Goal: Use online tool/utility: Utilize a website feature to perform a specific function

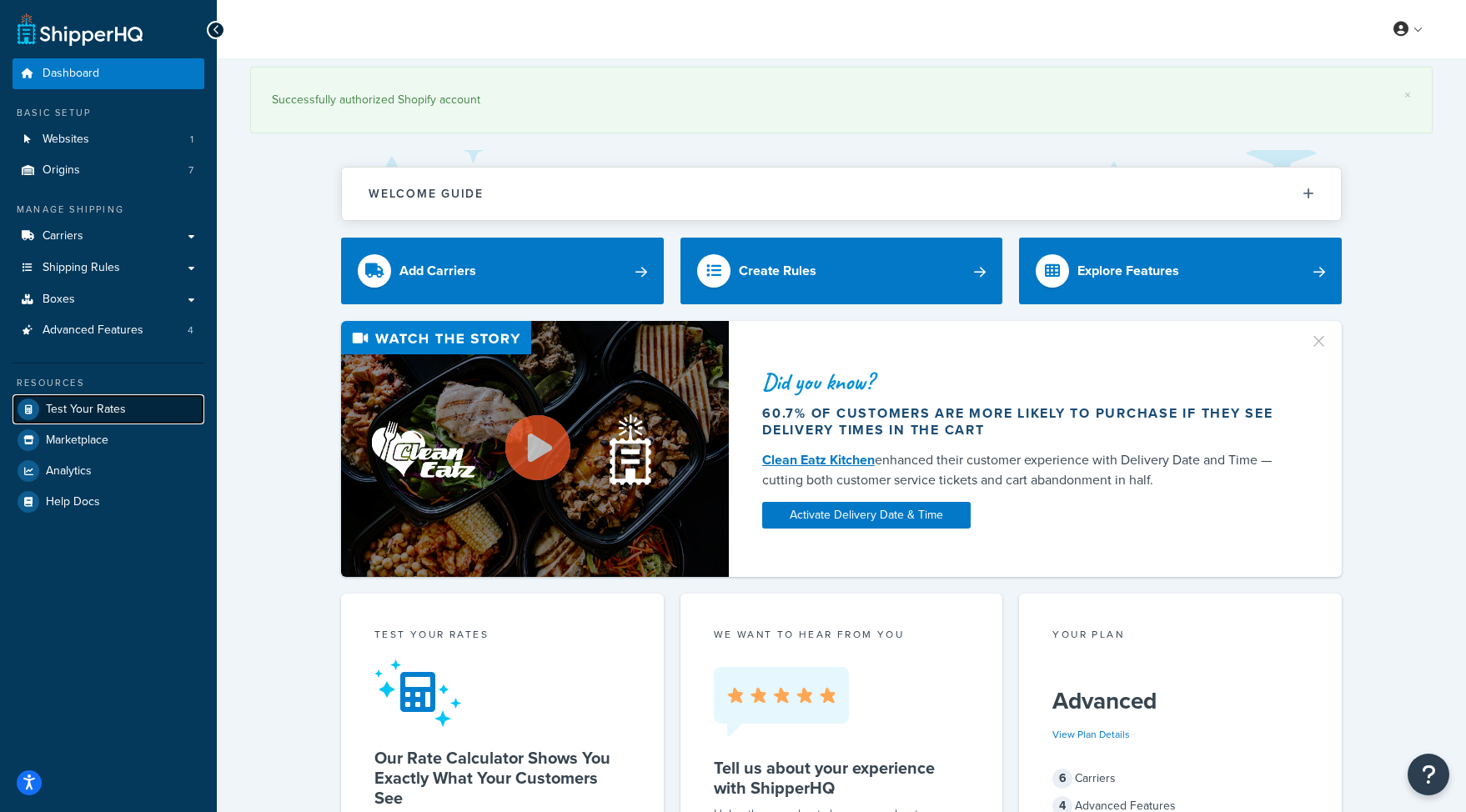
click at [105, 412] on span "Test Your Rates" at bounding box center [85, 410] width 80 height 14
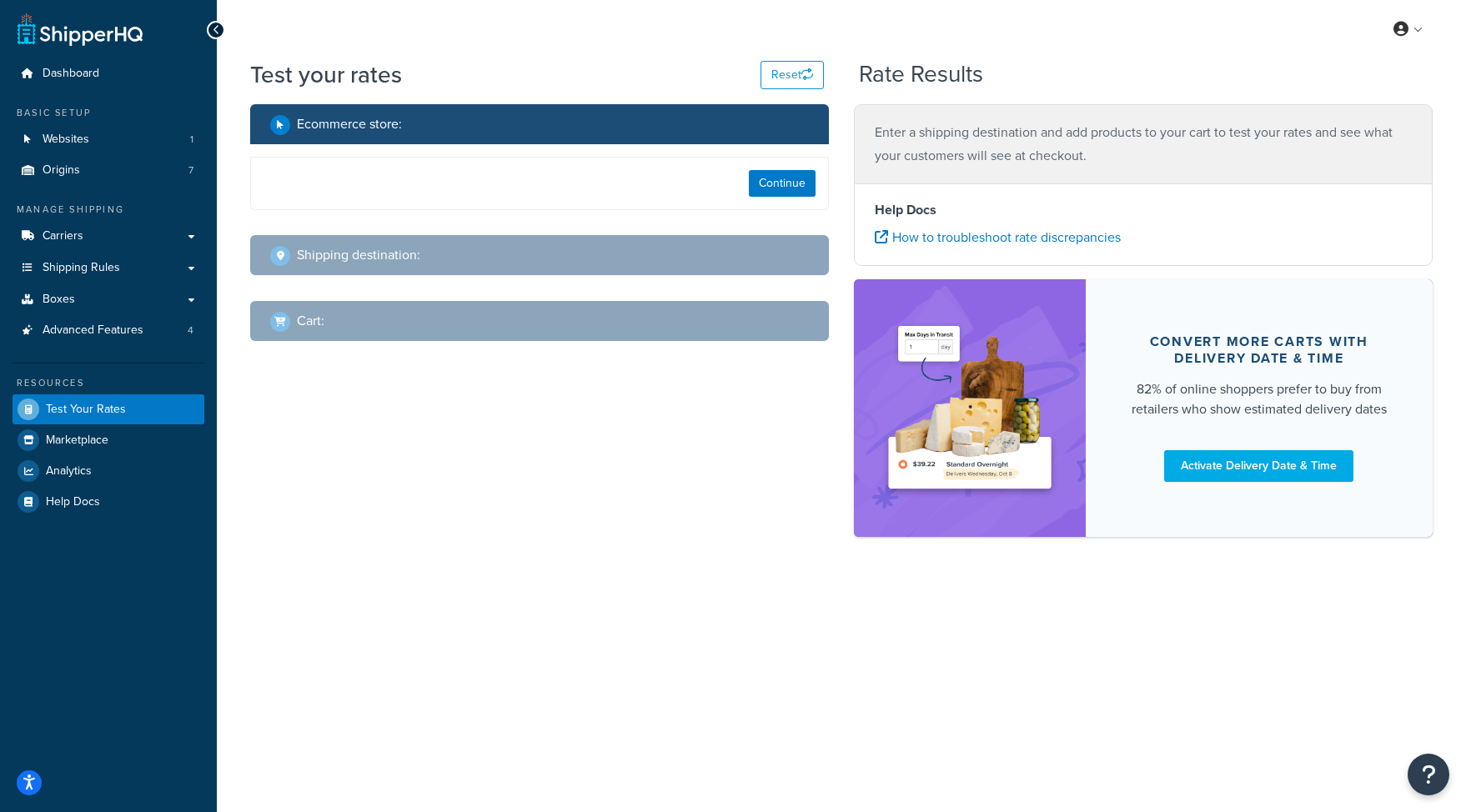
select select "[GEOGRAPHIC_DATA]"
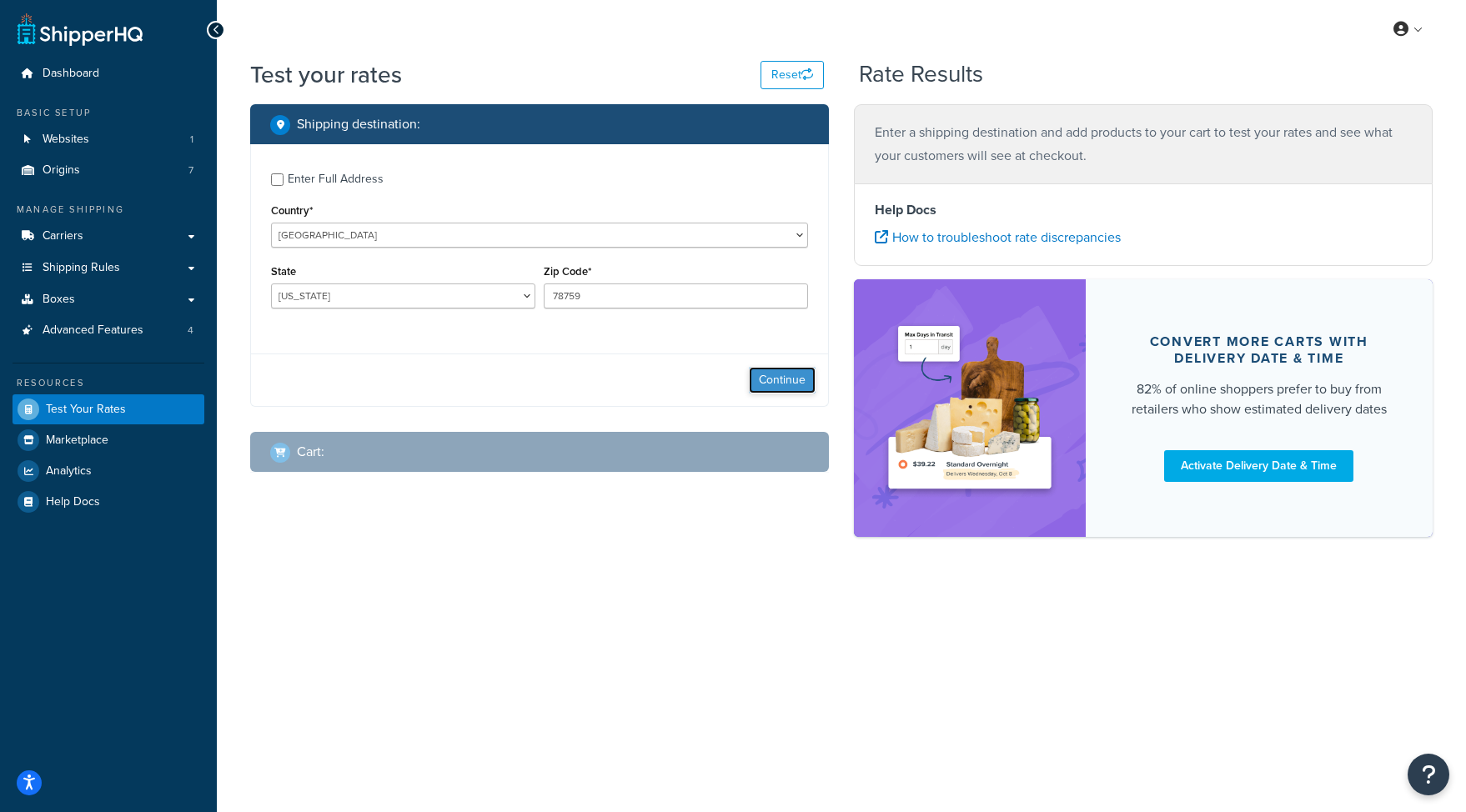
click at [776, 372] on button "Continue" at bounding box center [782, 380] width 66 height 27
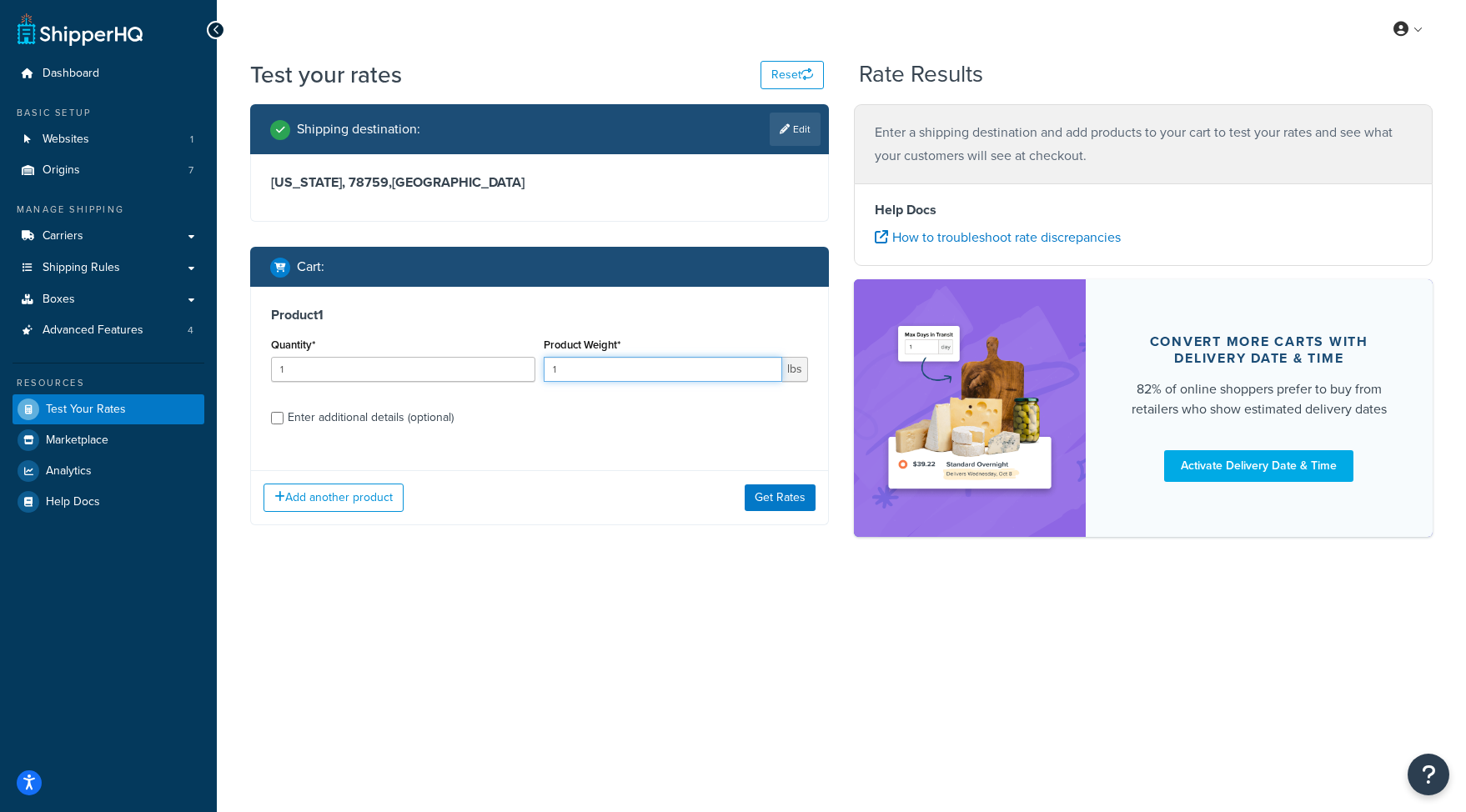
click at [560, 370] on input "1" at bounding box center [663, 369] width 238 height 25
type input "100"
click at [343, 421] on div "Enter additional details (optional)" at bounding box center [370, 418] width 166 height 23
click at [284, 421] on input "Enter additional details (optional)" at bounding box center [277, 418] width 12 height 12
checkbox input "true"
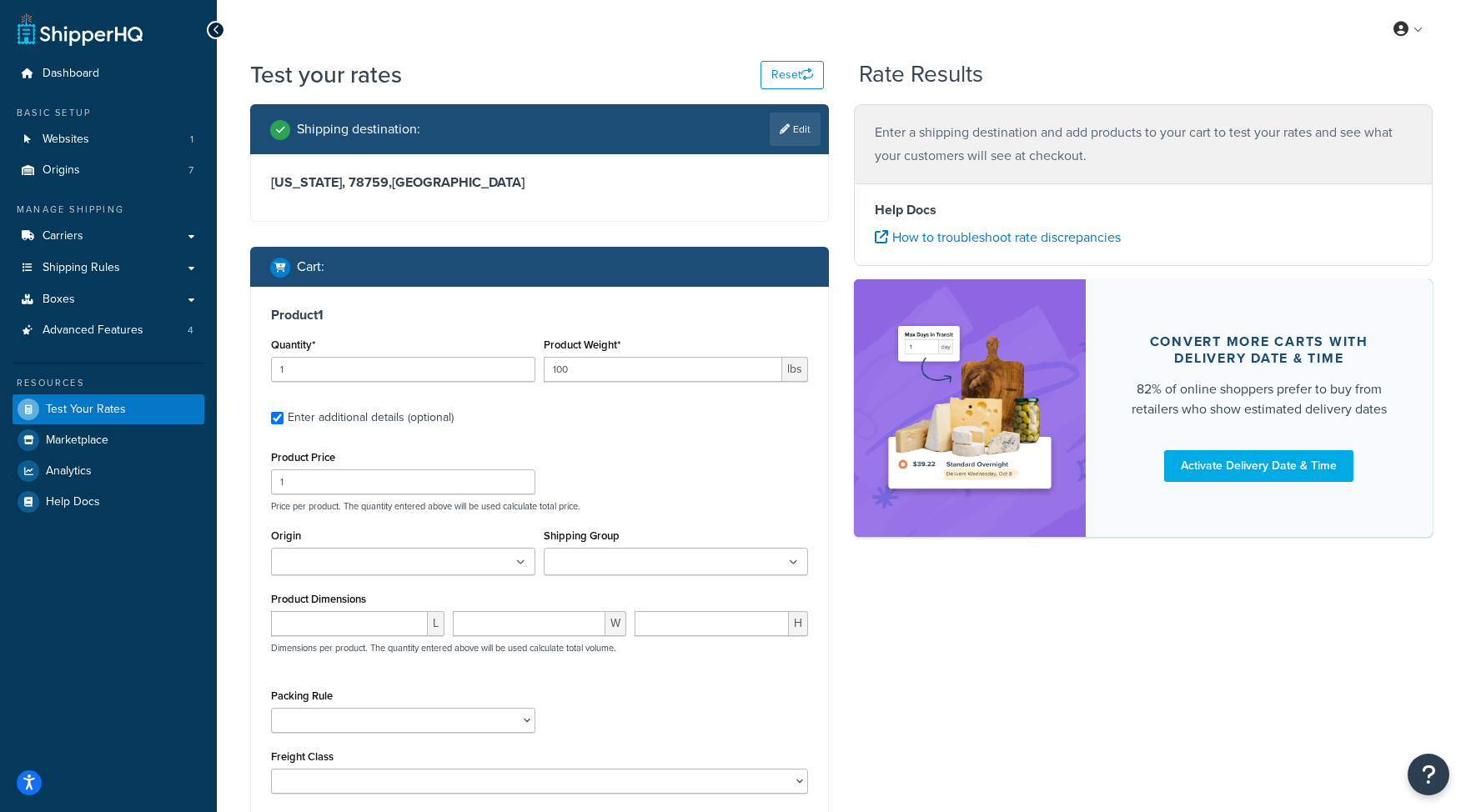
click at [329, 573] on ul at bounding box center [403, 562] width 264 height 28
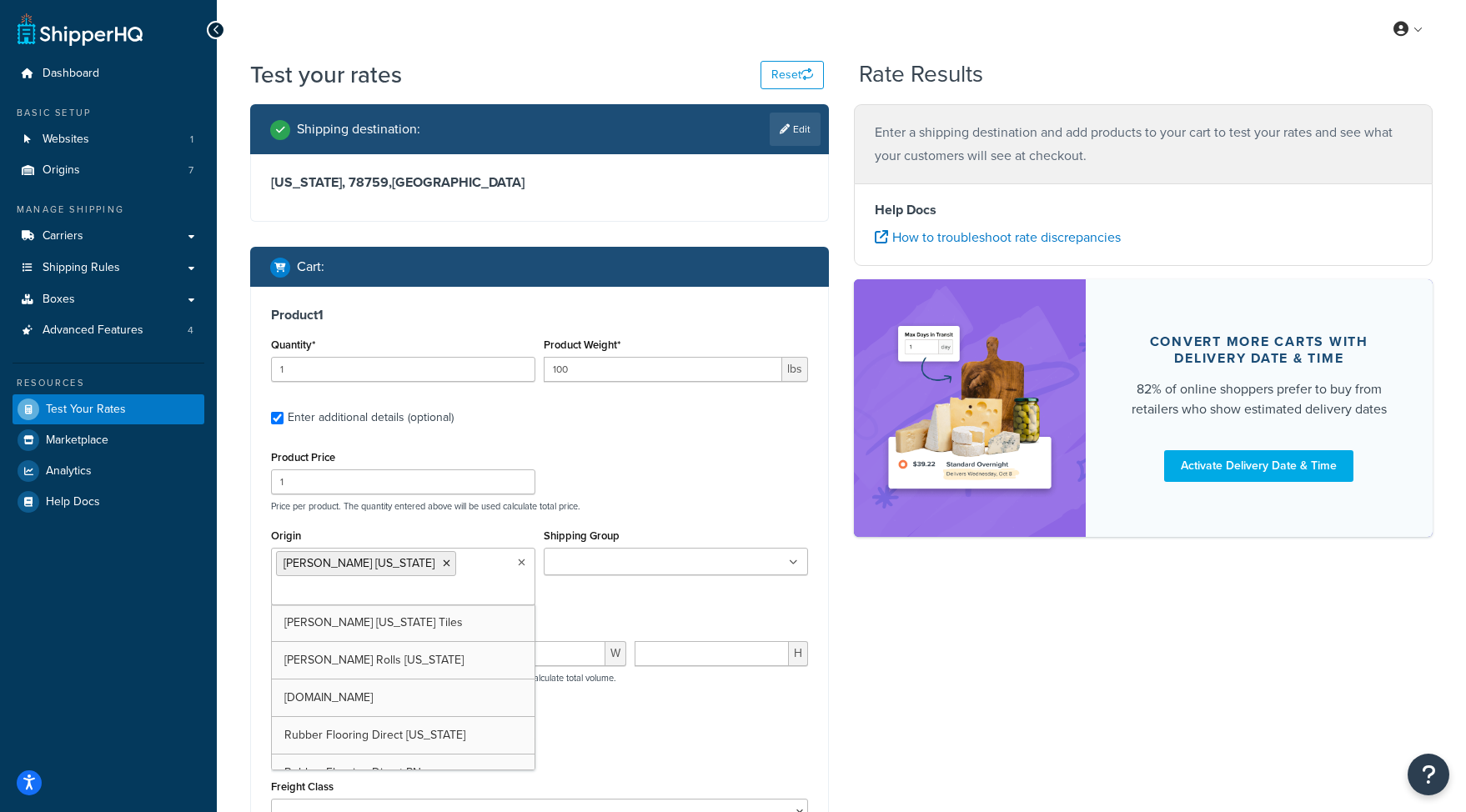
click at [568, 515] on div "Product Price 1 Price per product. The quantity entered above will be used calc…" at bounding box center [539, 635] width 537 height 378
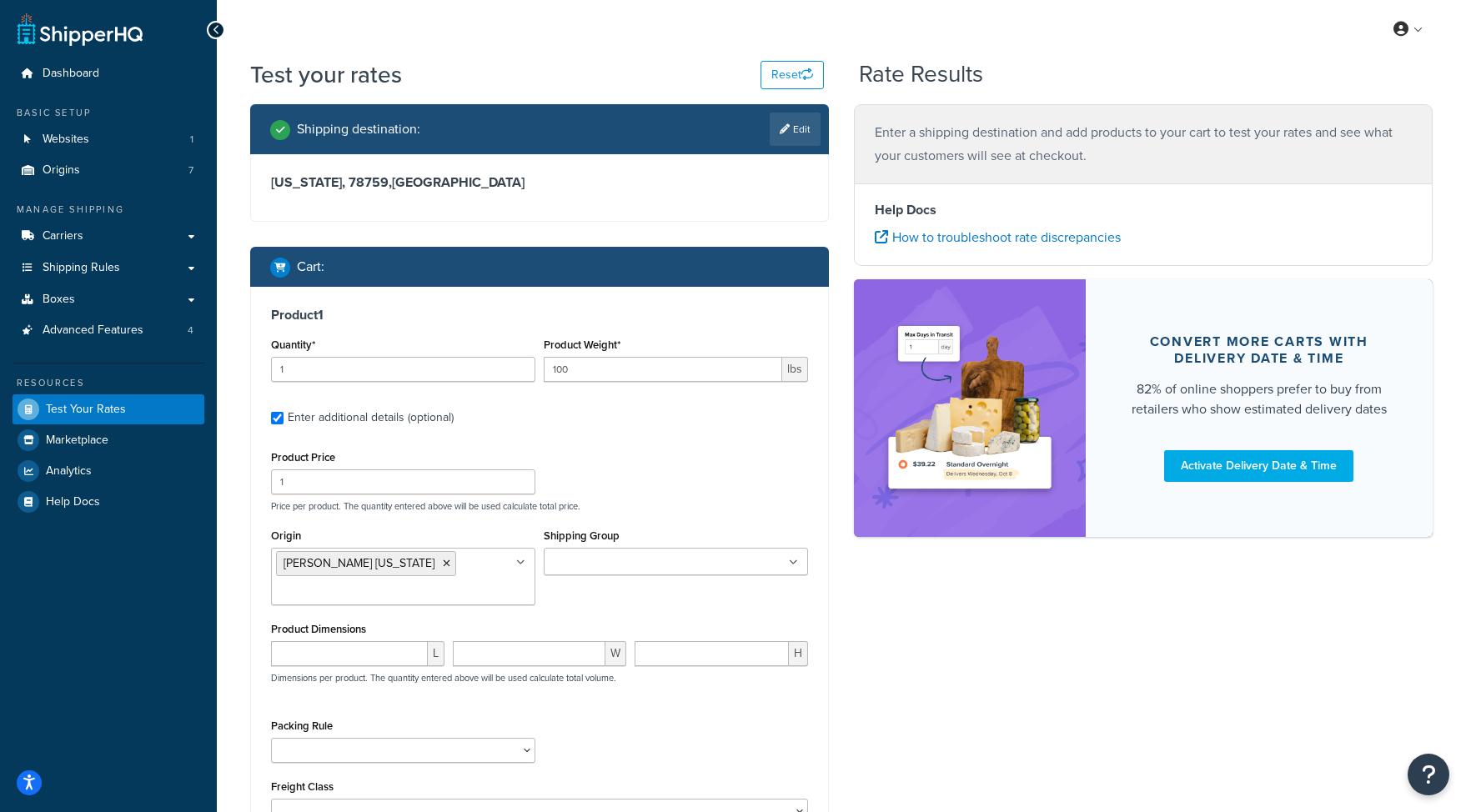
click at [587, 569] on input "Shipping Group" at bounding box center [622, 563] width 148 height 18
click at [635, 513] on div "Product Price 1 Price per product. The quantity entered above will be used calc…" at bounding box center [539, 635] width 537 height 378
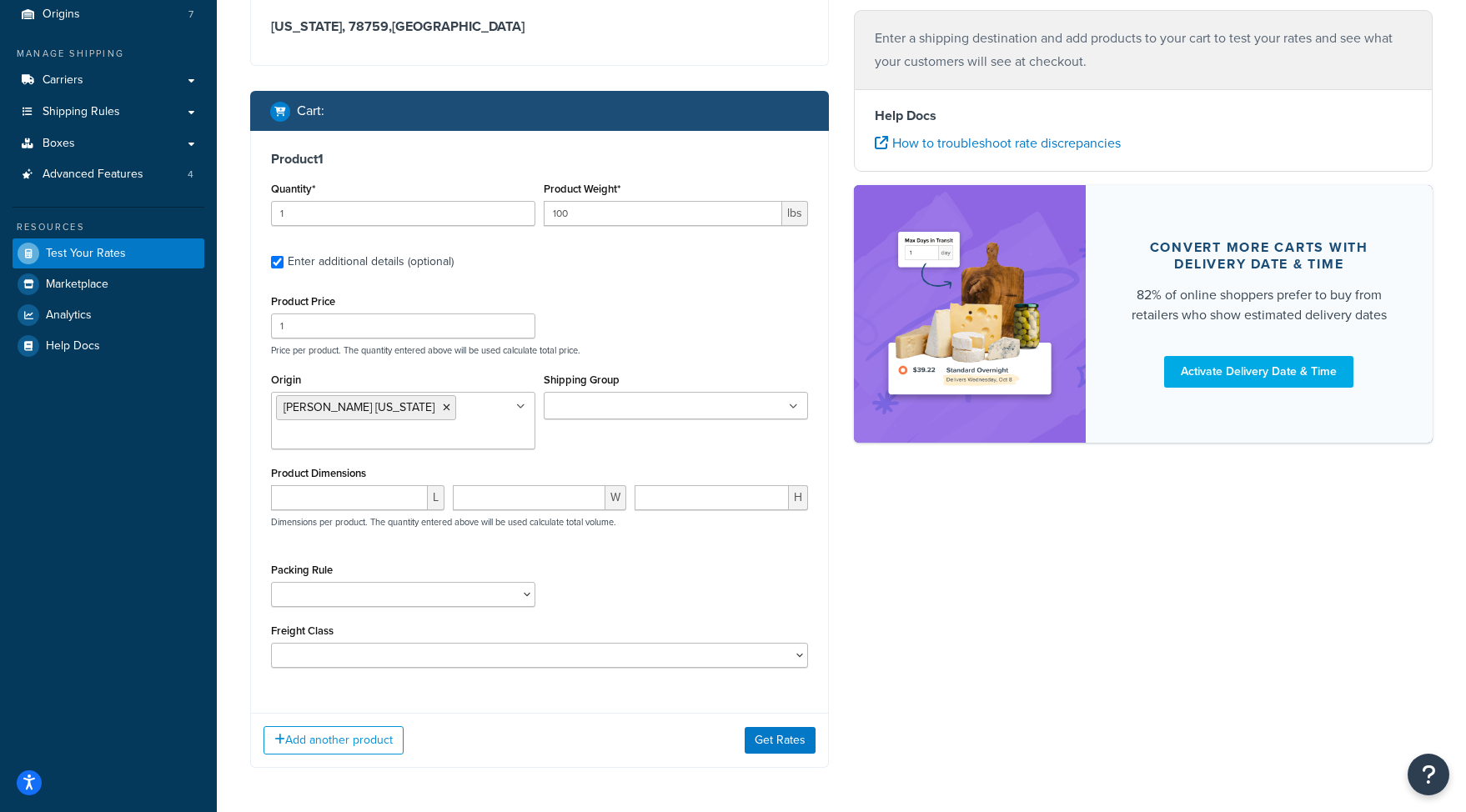
scroll to position [220, 0]
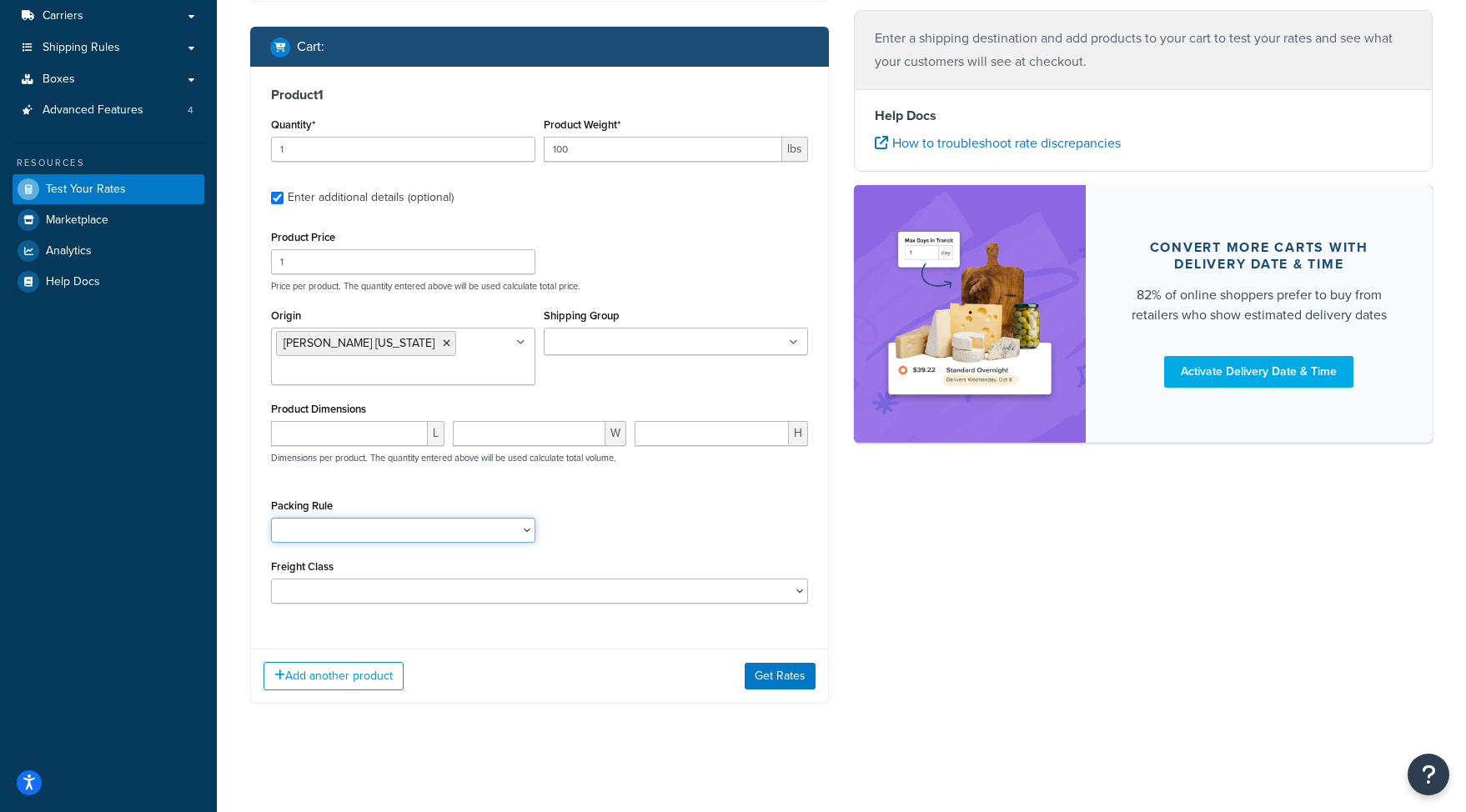
click at [476, 530] on select "18 inch Single Tiles 18 inch Tiles - Set of 6 24 Inch Tiles - 12 mm Box 24 Inch…" at bounding box center [403, 530] width 264 height 25
select select "88003"
click at [271, 518] on select "18 inch Single Tiles 18 inch Tiles - Set of 6 24 Inch Tiles - 12 mm Box 24 Inch…" at bounding box center [403, 530] width 264 height 25
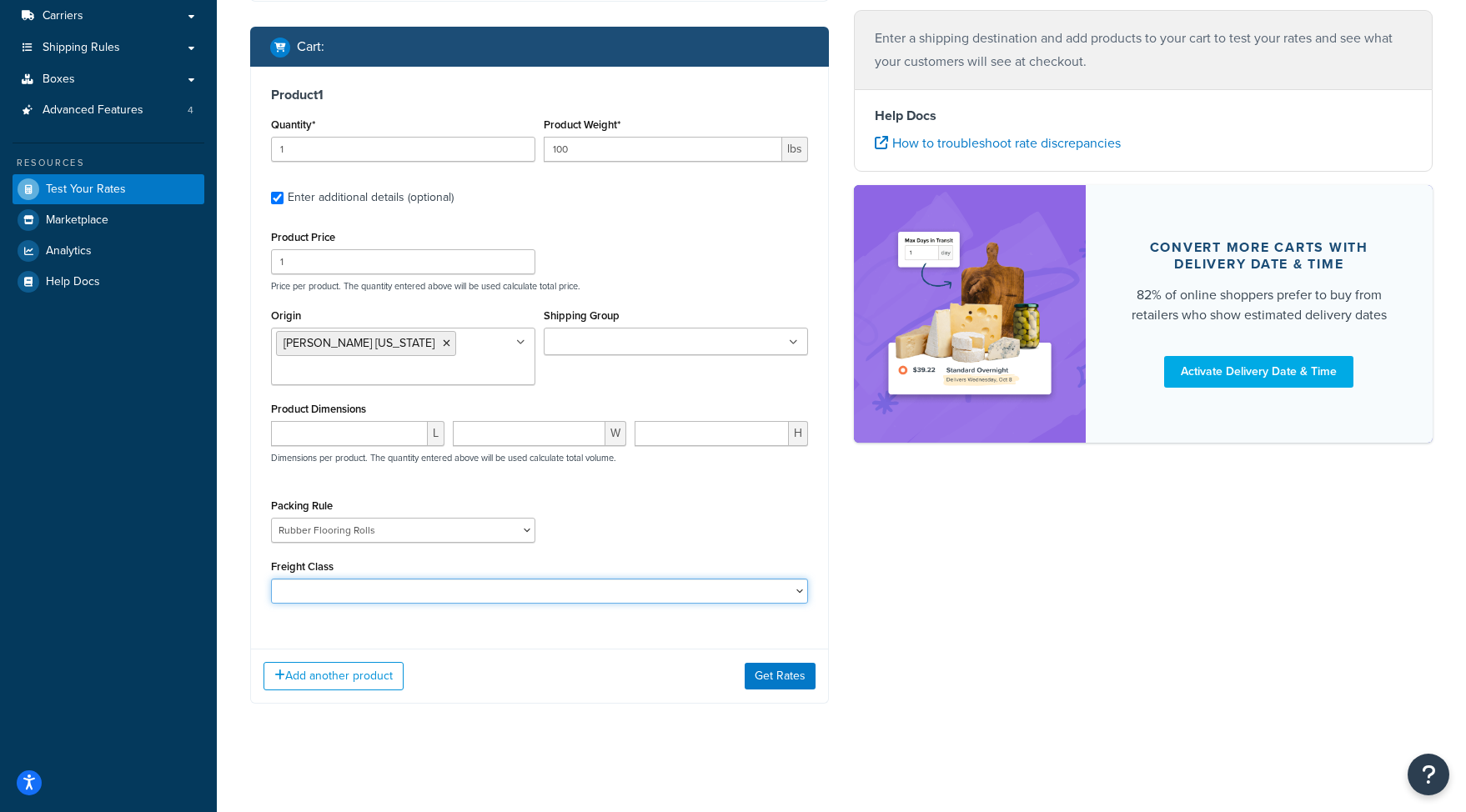
click at [437, 589] on select "50 55 60 65 70 77.5 85 92.5 100 110 125 150 175 200 250 300 400 500" at bounding box center [539, 591] width 537 height 25
select select "60"
click at [271, 579] on select "50 55 60 65 70 77.5 85 92.5 100 110 125 150 175 200 250 300 400 500" at bounding box center [539, 591] width 537 height 25
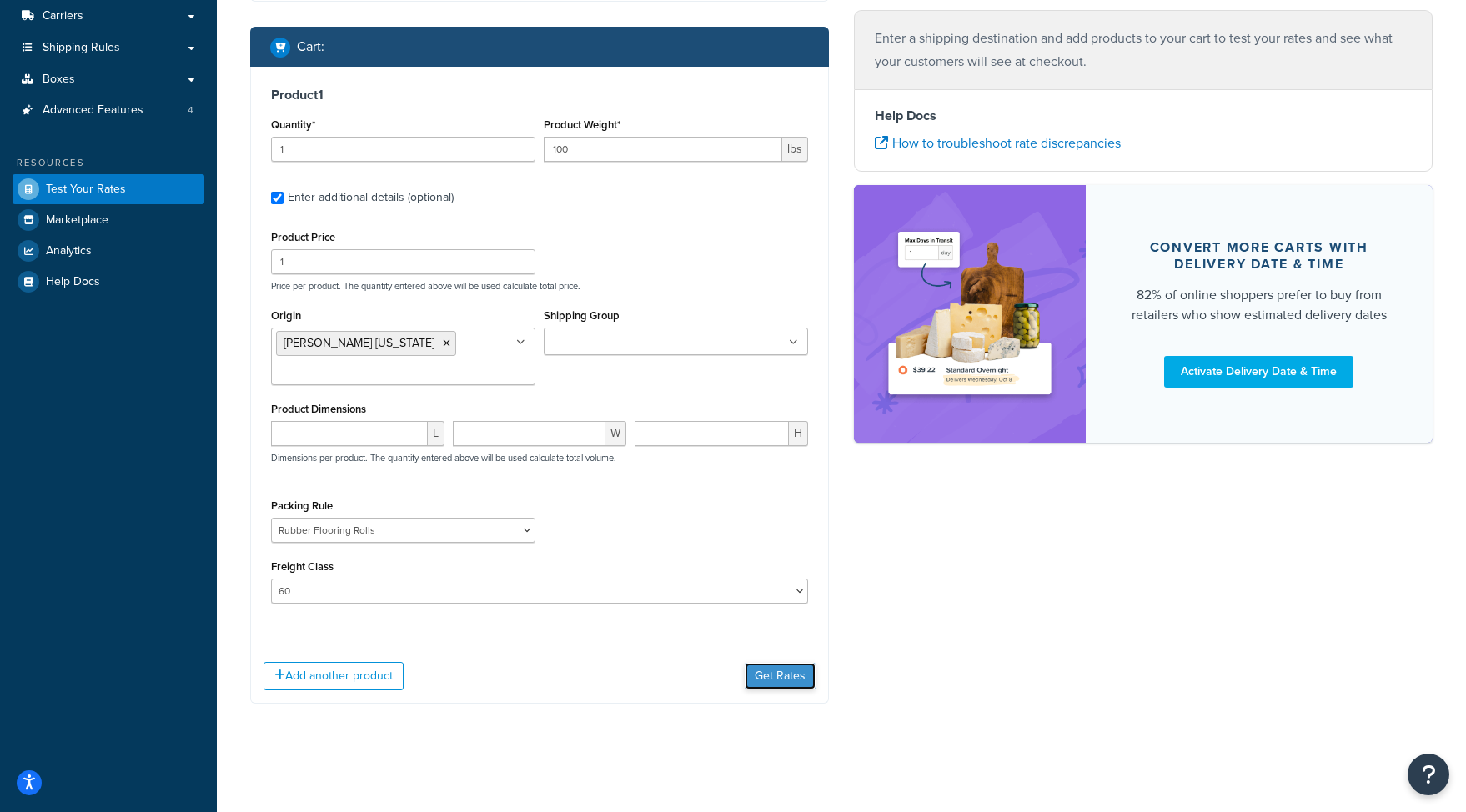
click at [792, 676] on button "Get Rates" at bounding box center [780, 676] width 71 height 27
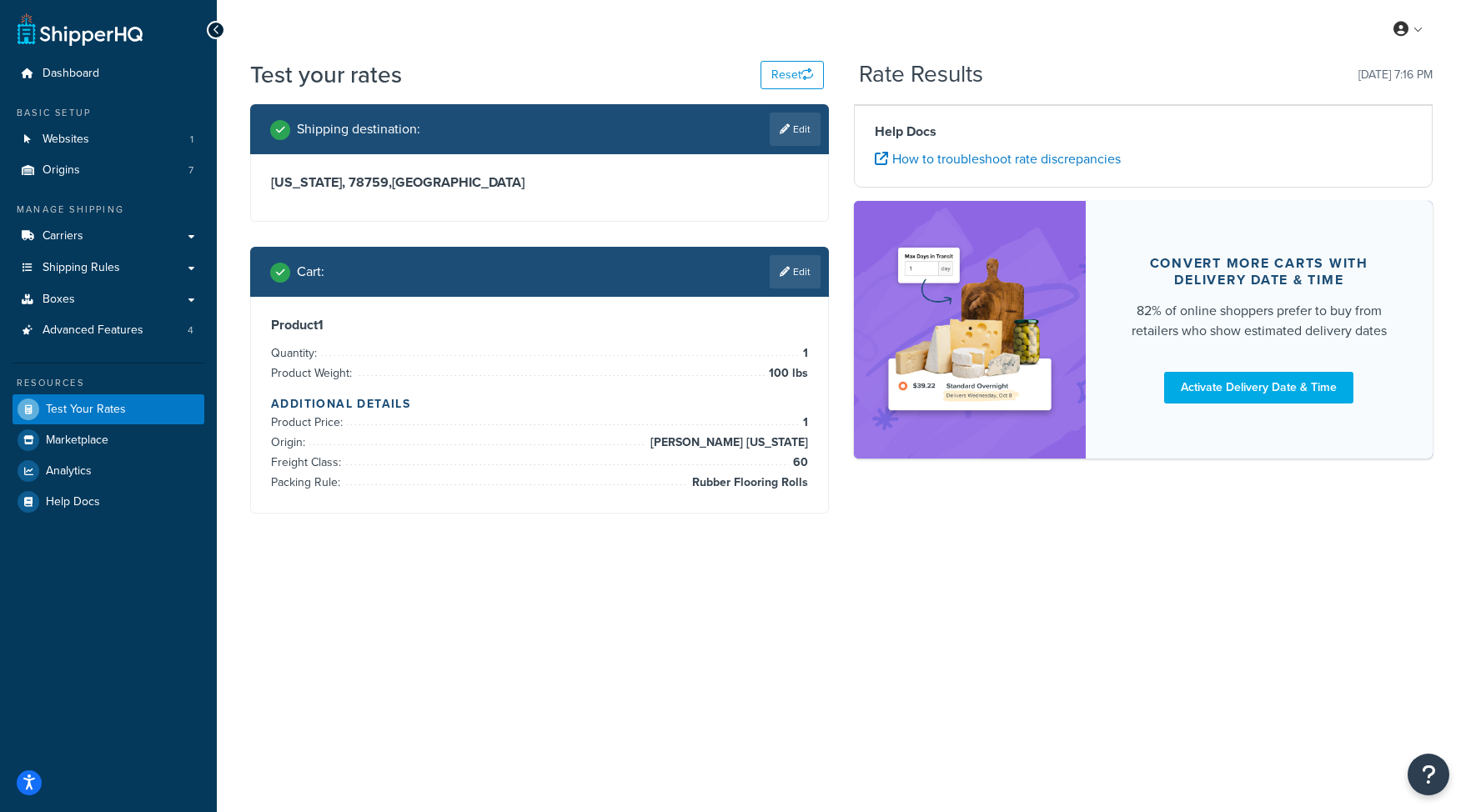
scroll to position [0, 0]
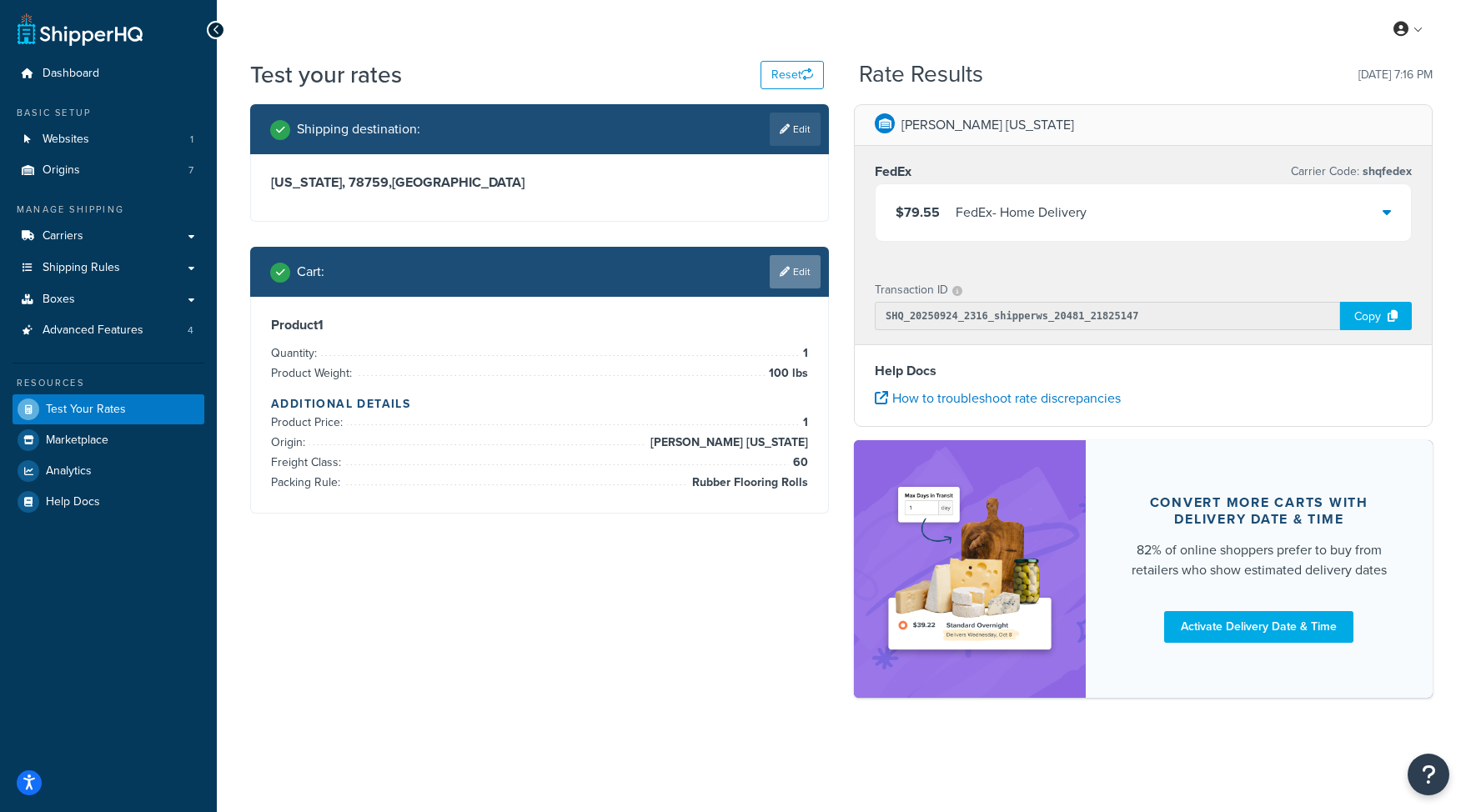
click at [789, 265] on link "Edit" at bounding box center [795, 272] width 51 height 34
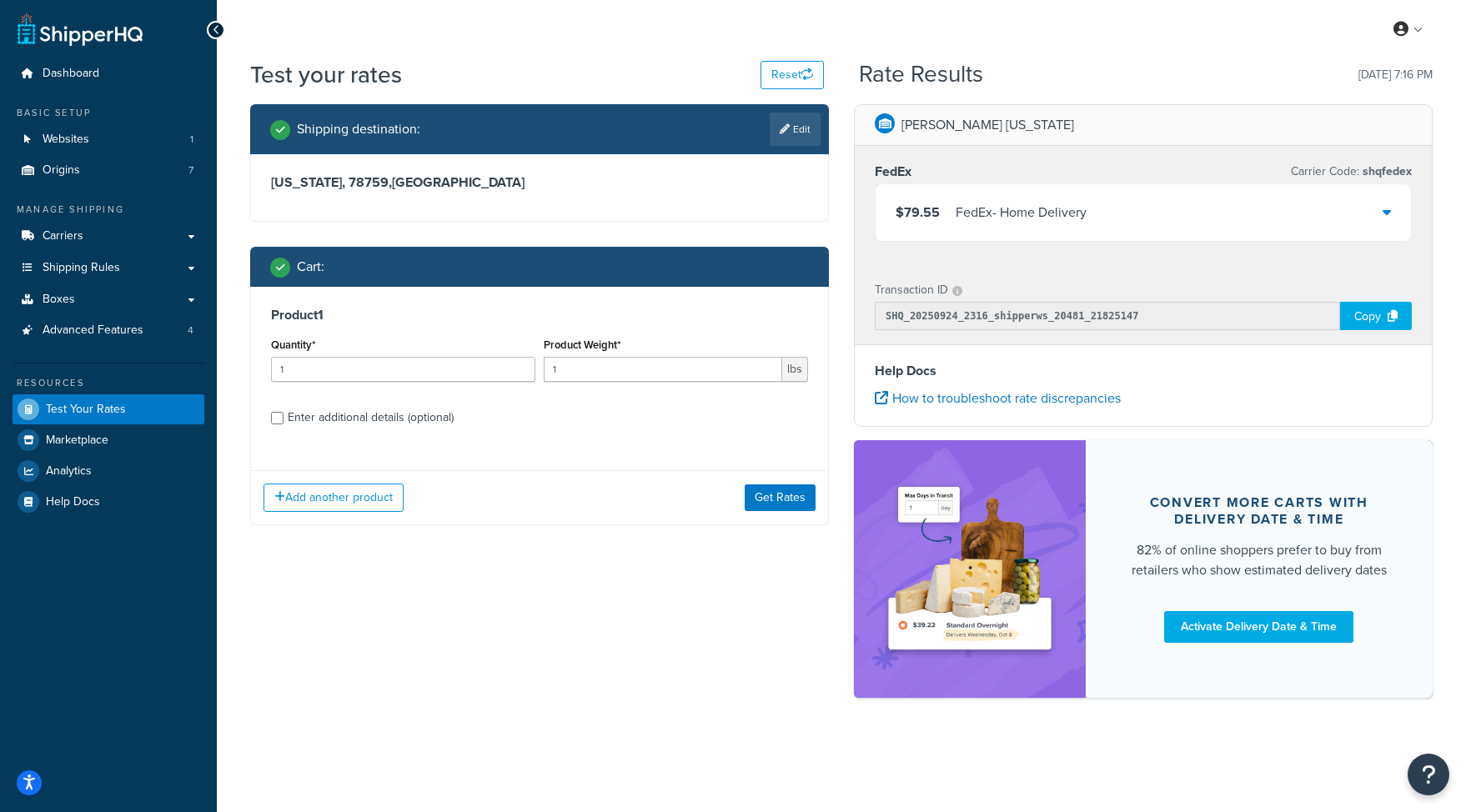
click at [317, 600] on div "Shipping destination : Edit [US_STATE], 78759 , [GEOGRAPHIC_DATA] Cart : Produc…" at bounding box center [841, 409] width 1208 height 610
click at [370, 421] on div "Enter additional details (optional)" at bounding box center [370, 418] width 166 height 23
click at [284, 421] on input "Enter additional details (optional)" at bounding box center [277, 418] width 12 height 12
checkbox input "true"
select select "88003"
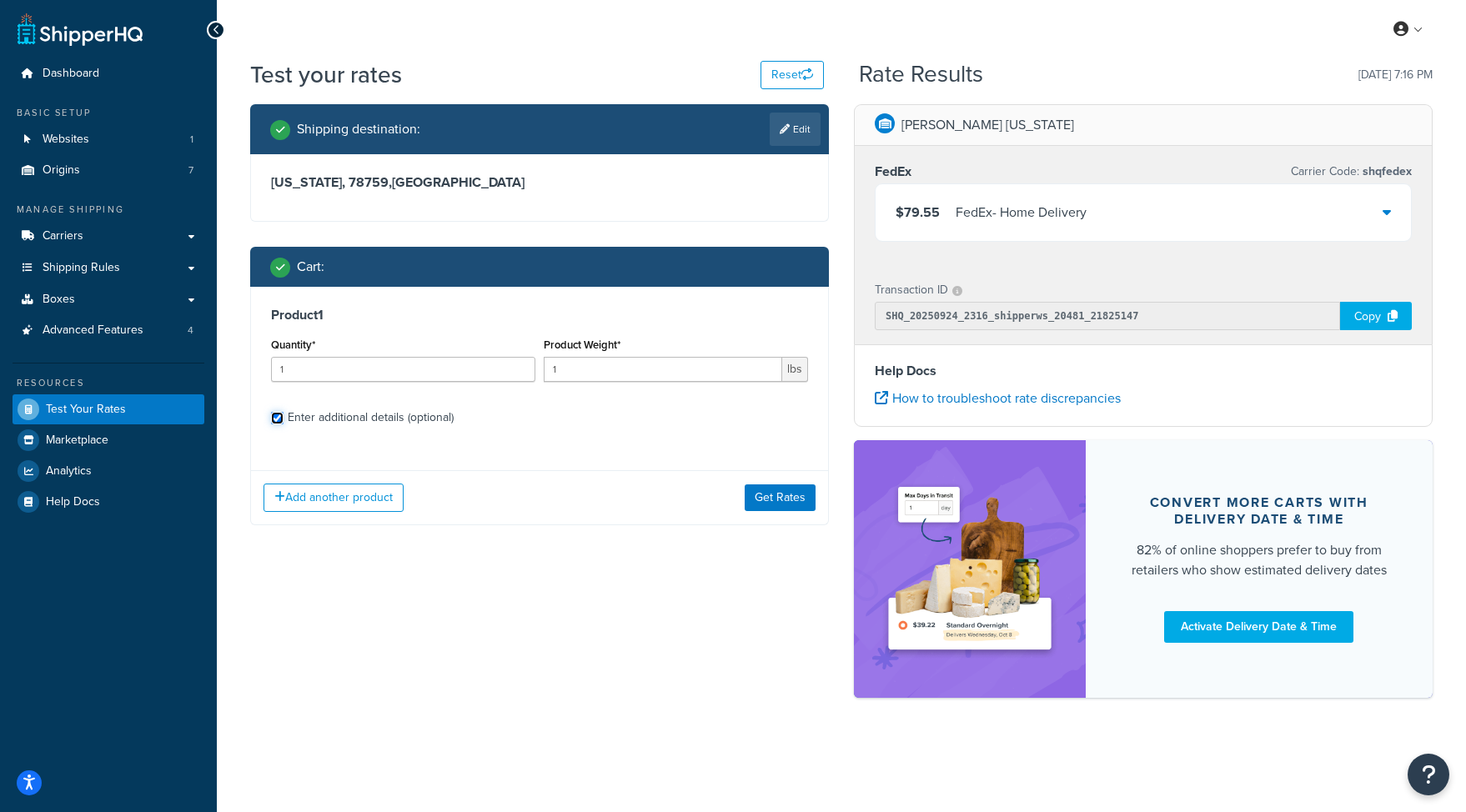
select select "60"
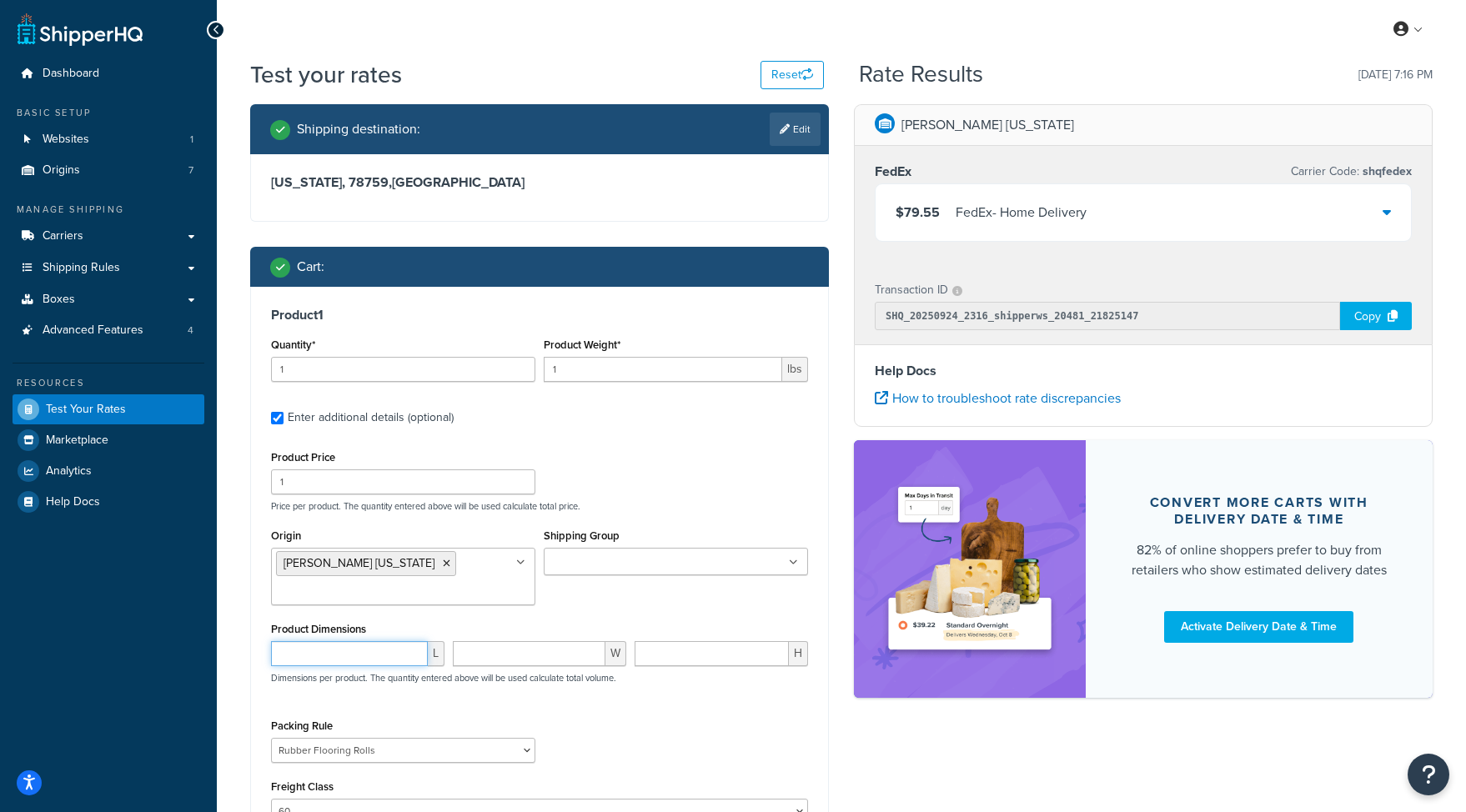
click at [338, 657] on input "number" at bounding box center [349, 653] width 157 height 25
type input "48"
type input "10"
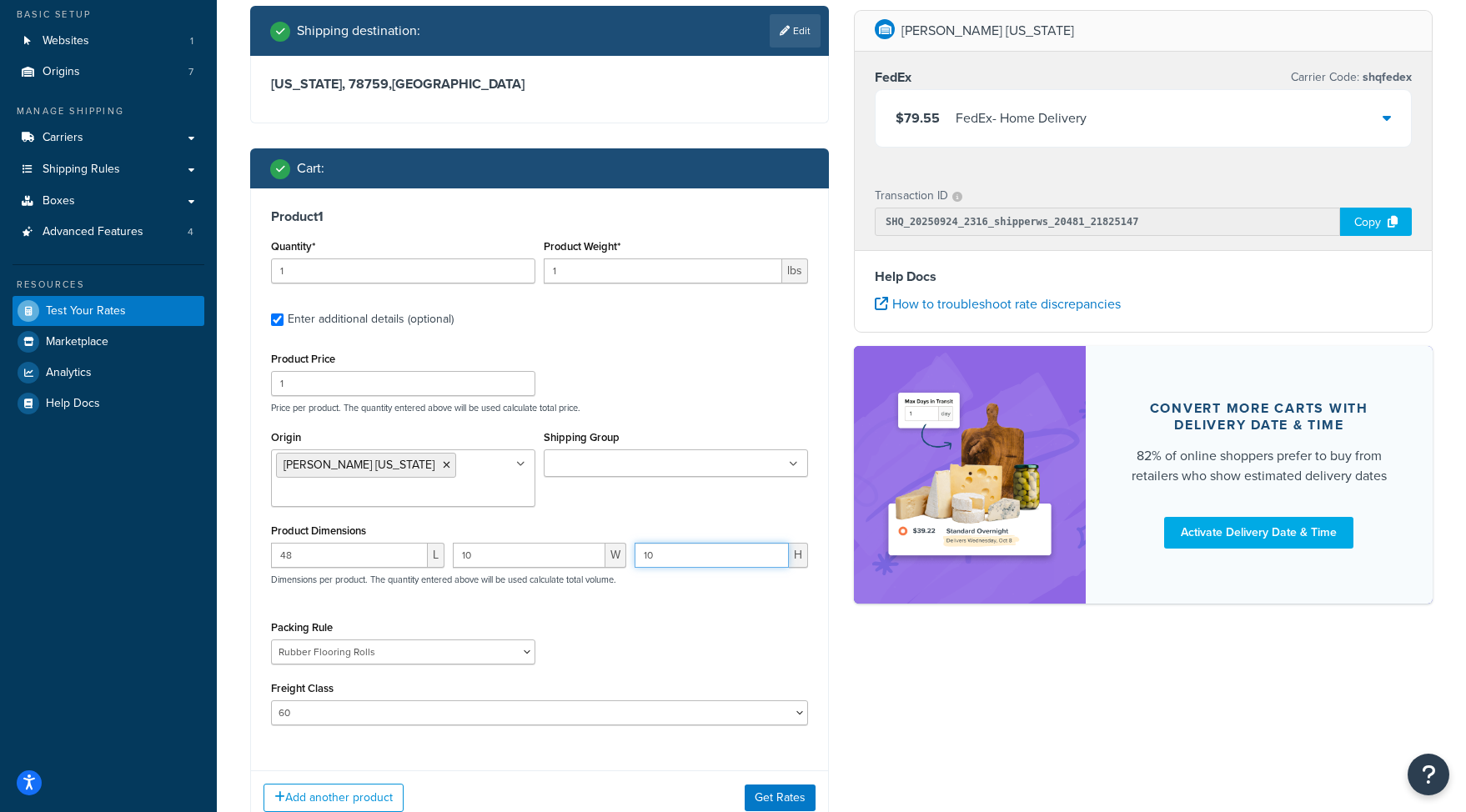
scroll to position [220, 0]
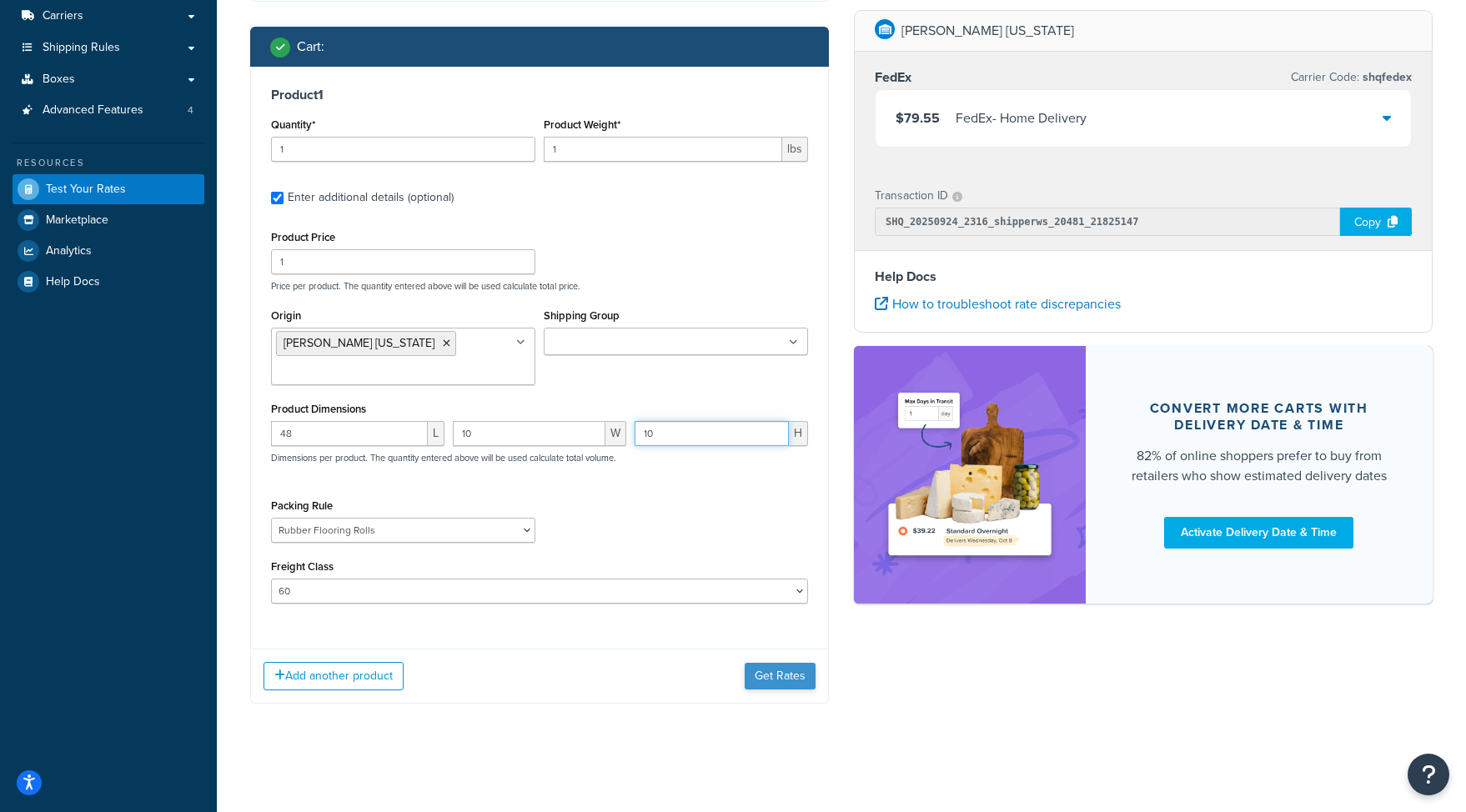
type input "10"
click at [770, 668] on button "Get Rates" at bounding box center [780, 676] width 71 height 27
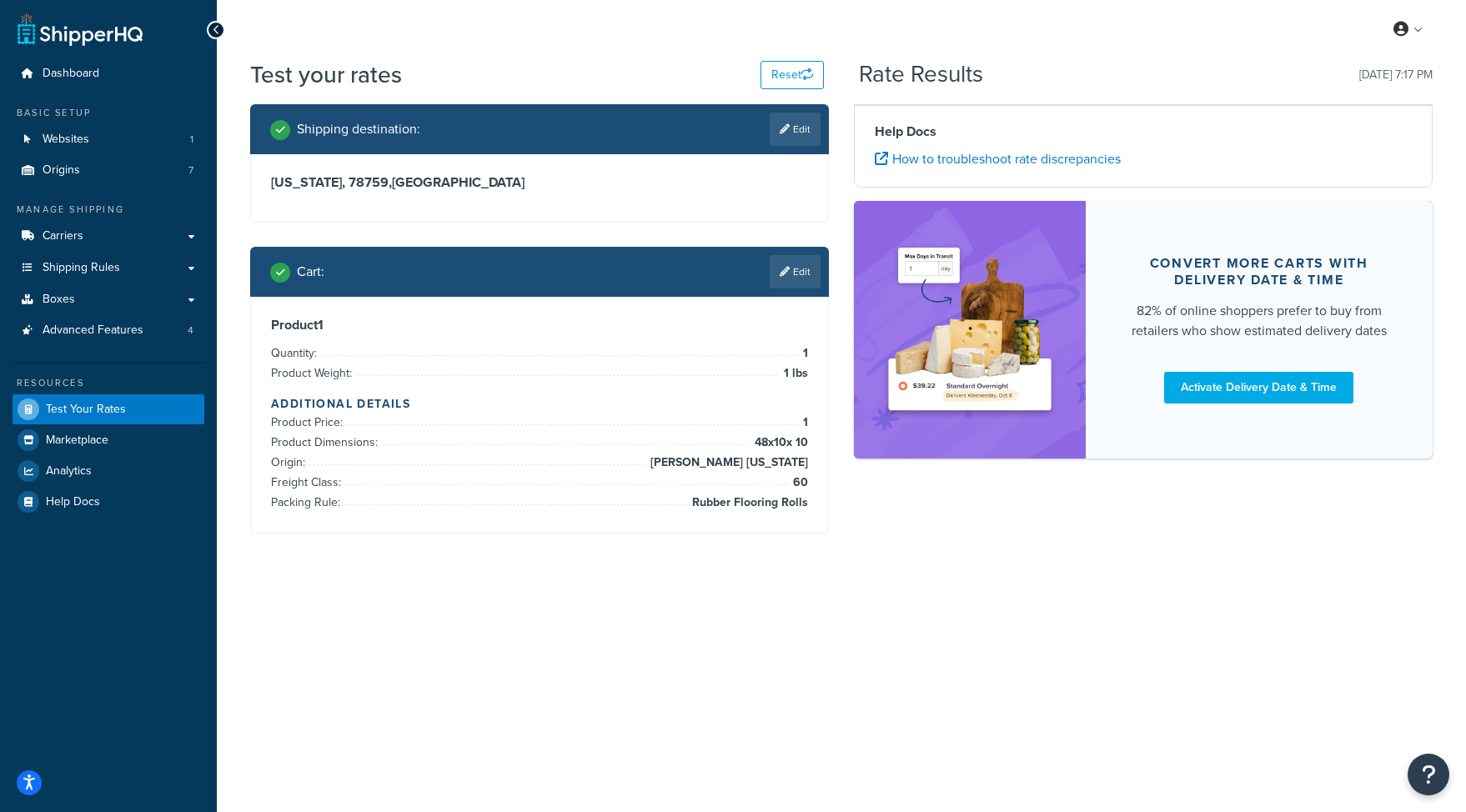
scroll to position [0, 0]
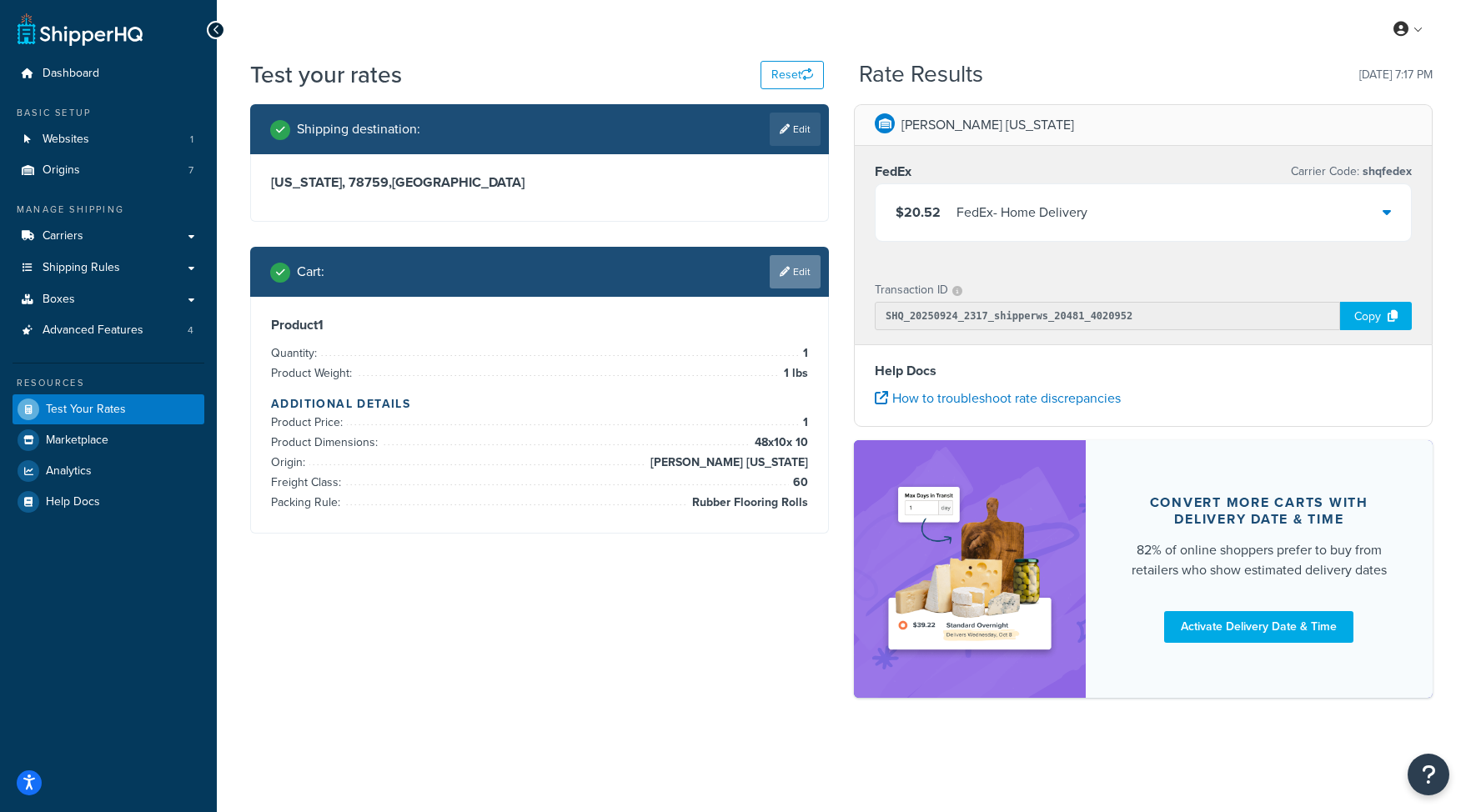
click at [780, 273] on icon at bounding box center [785, 272] width 10 height 10
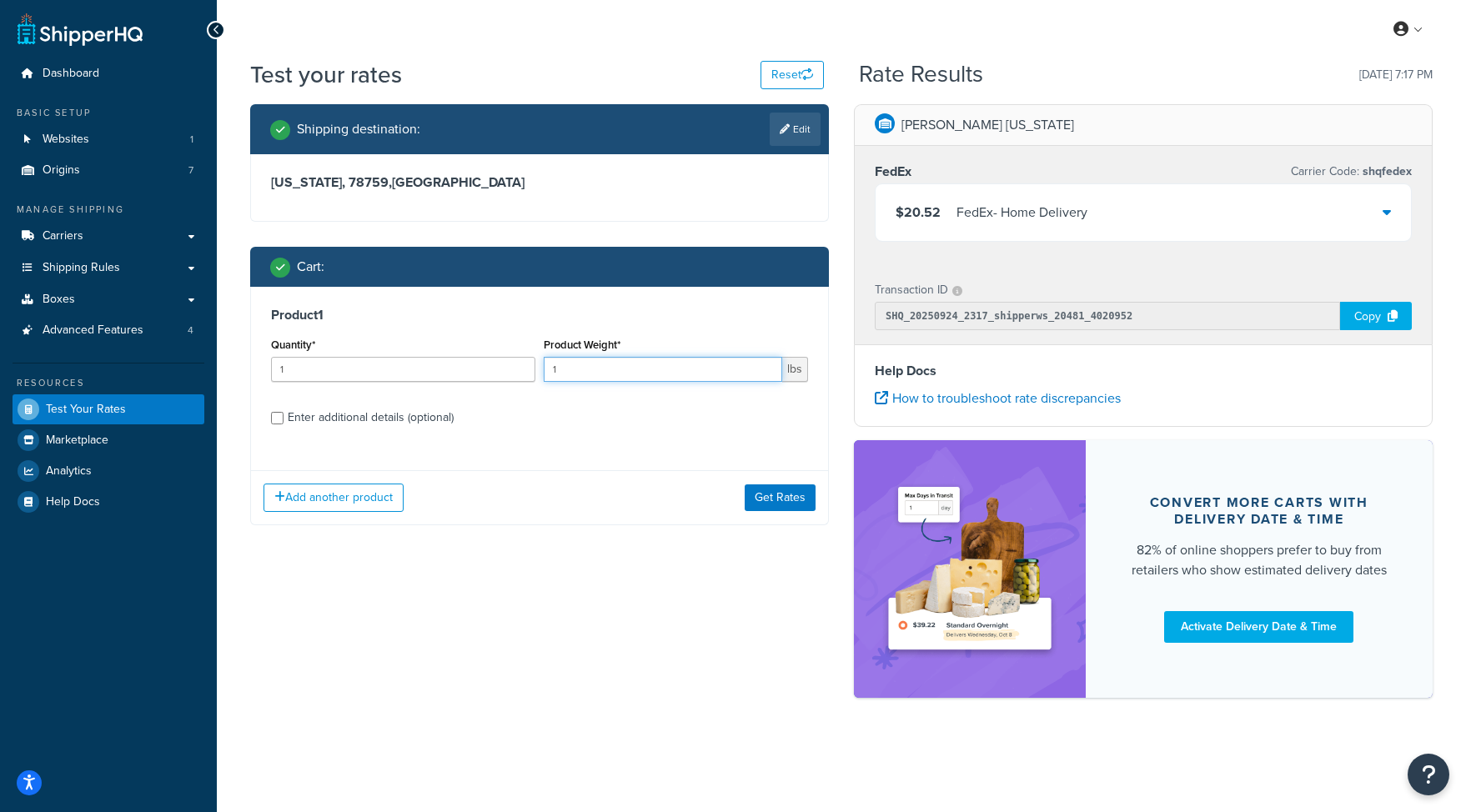
click at [682, 365] on input "1" at bounding box center [663, 369] width 238 height 25
type input "100"
click at [355, 411] on div "Enter additional details (optional)" at bounding box center [370, 418] width 166 height 23
click at [284, 412] on input "Enter additional details (optional)" at bounding box center [277, 418] width 12 height 12
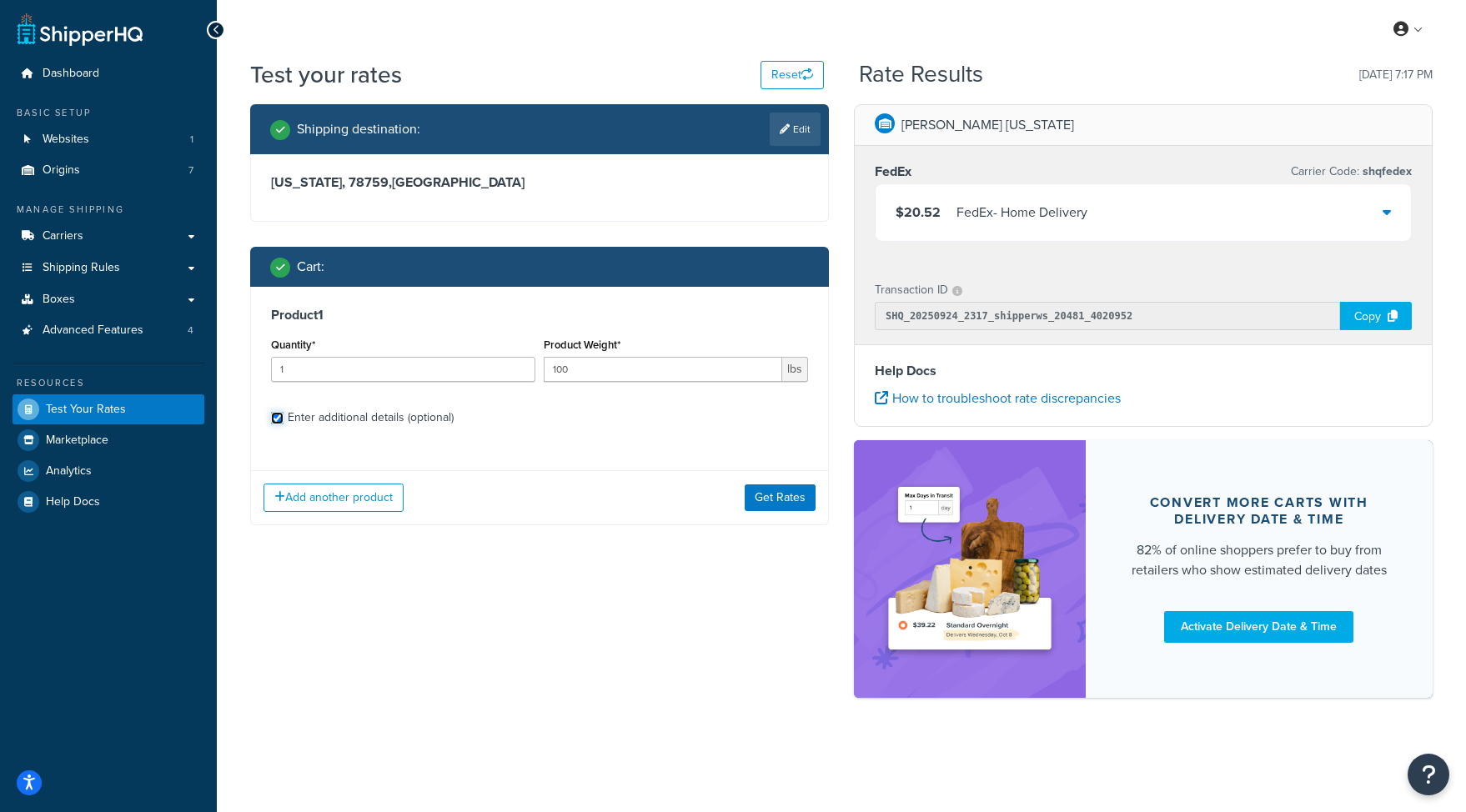
checkbox input "true"
select select "88003"
select select "60"
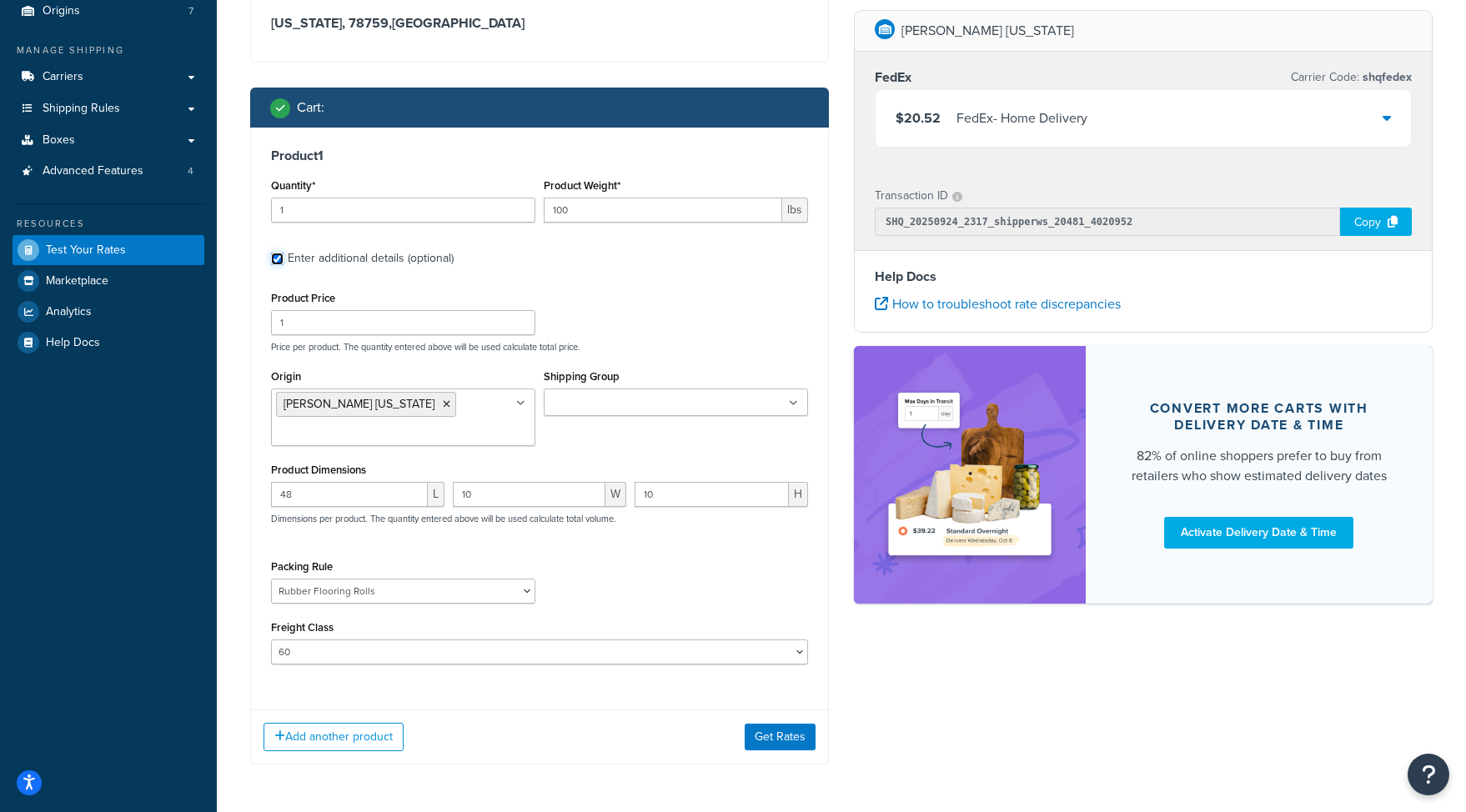
scroll to position [173, 0]
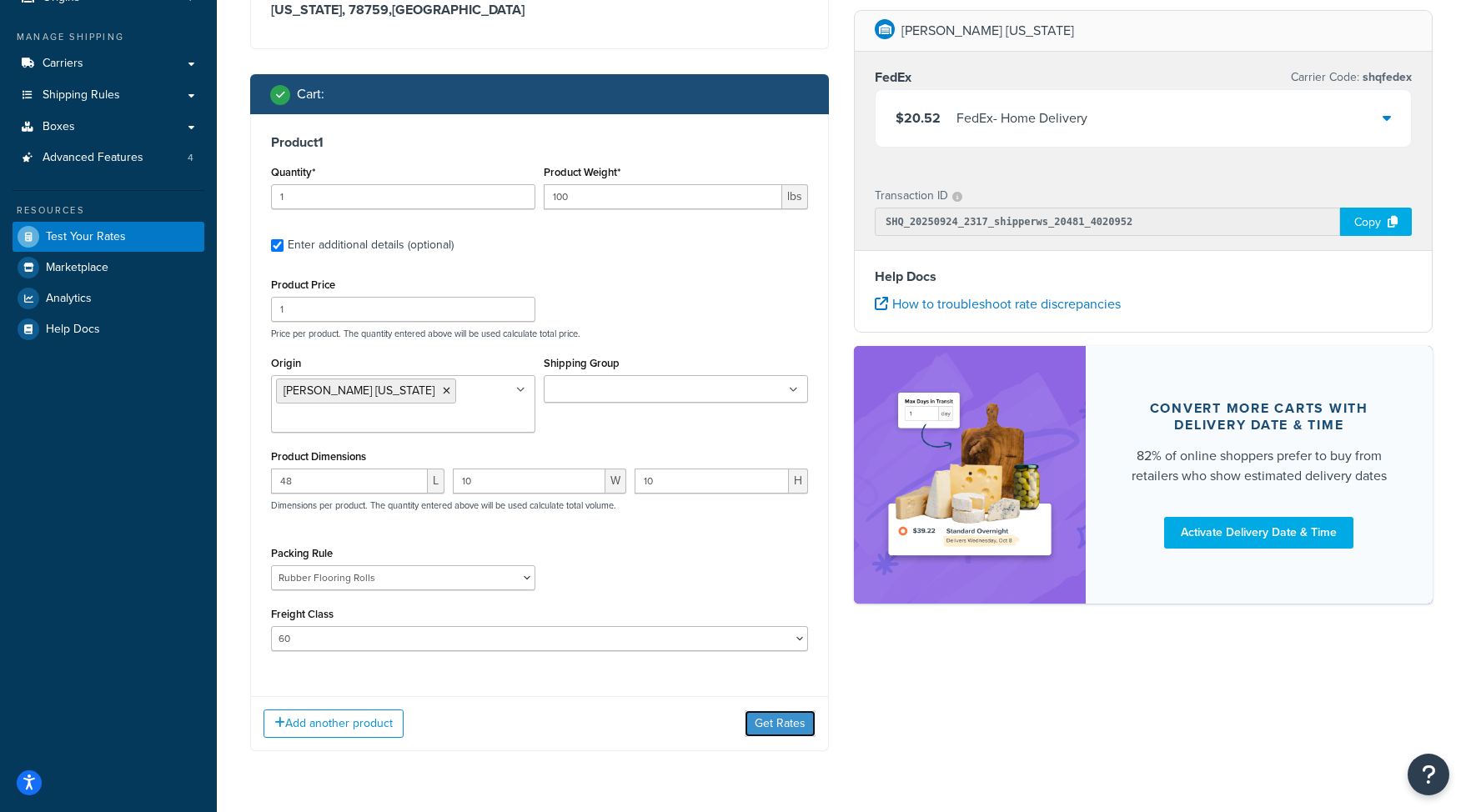
click at [758, 726] on button "Get Rates" at bounding box center [780, 723] width 71 height 27
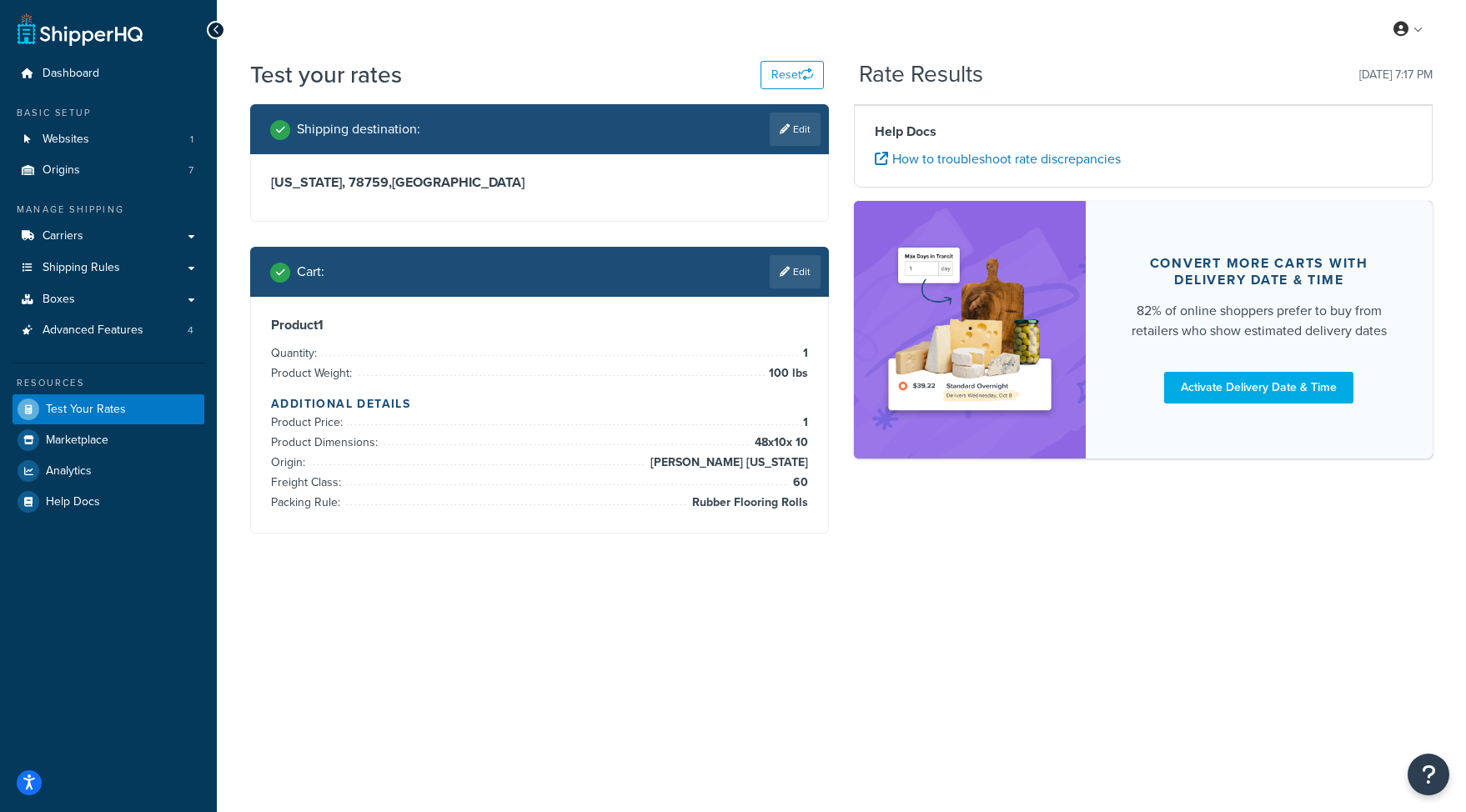
scroll to position [0, 0]
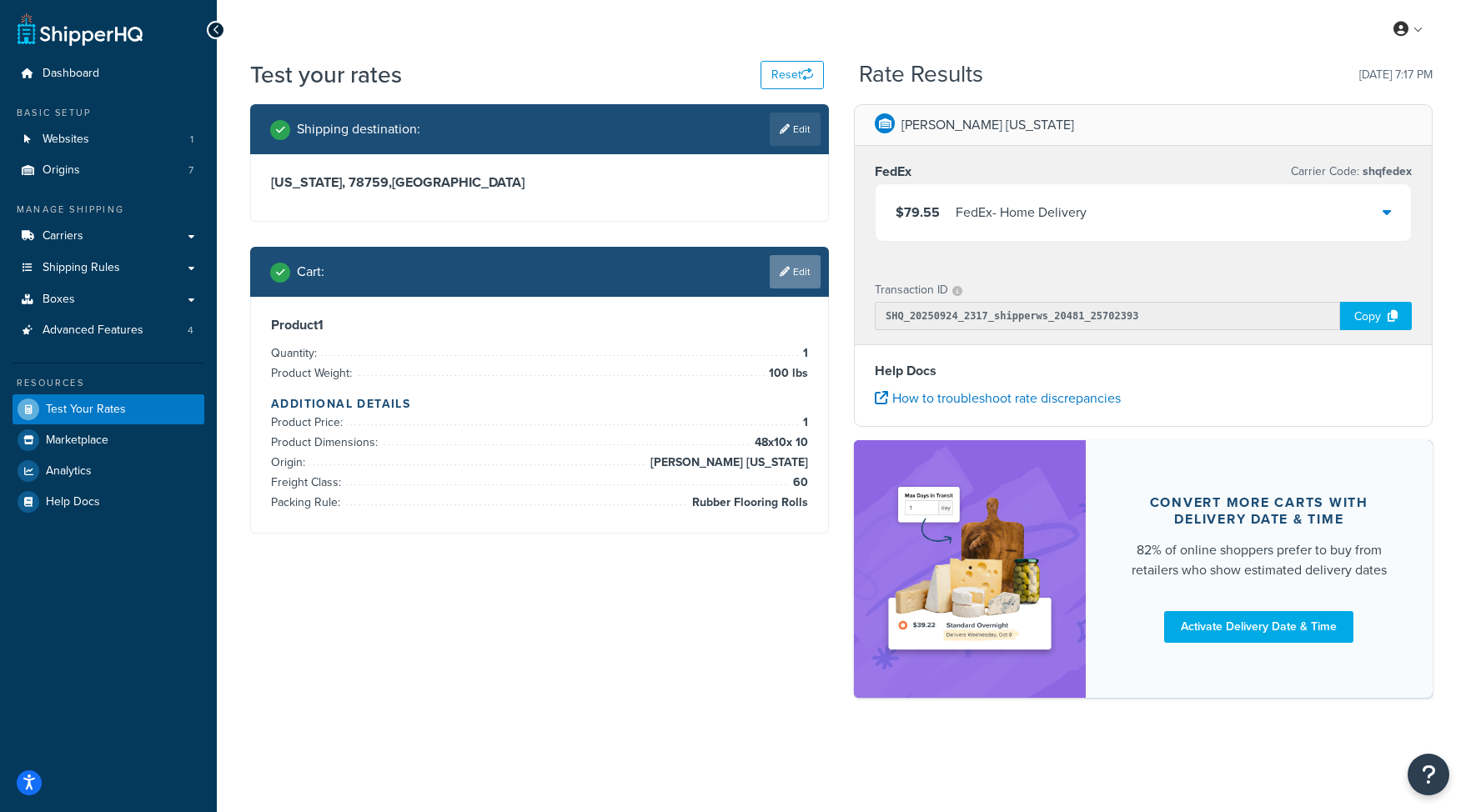
click at [796, 275] on link "Edit" at bounding box center [795, 272] width 51 height 34
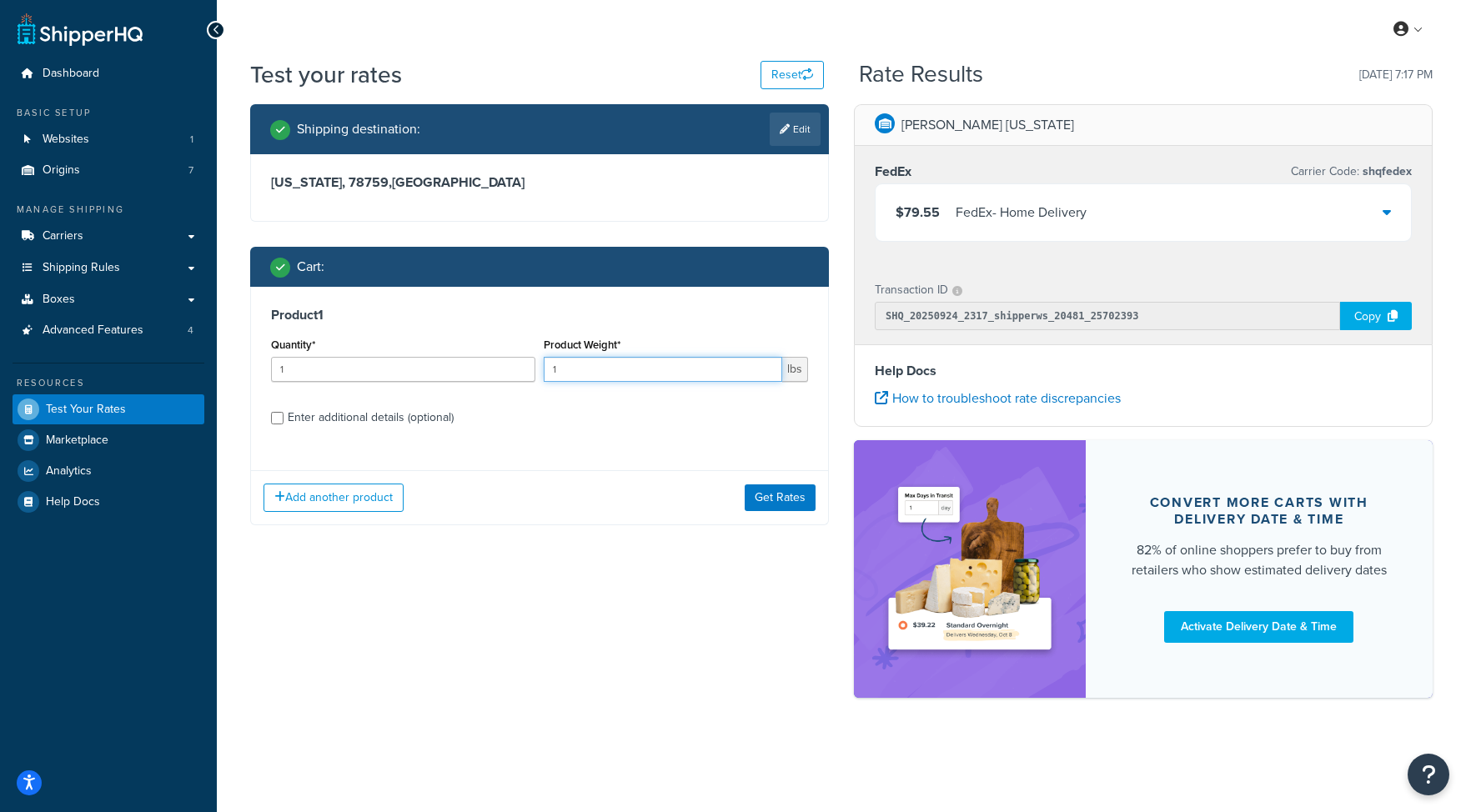
click at [630, 374] on input "1" at bounding box center [663, 369] width 238 height 25
type input "155"
click at [381, 412] on div "Enter additional details (optional)" at bounding box center [370, 418] width 166 height 23
click at [284, 412] on input "Enter additional details (optional)" at bounding box center [277, 418] width 12 height 12
checkbox input "true"
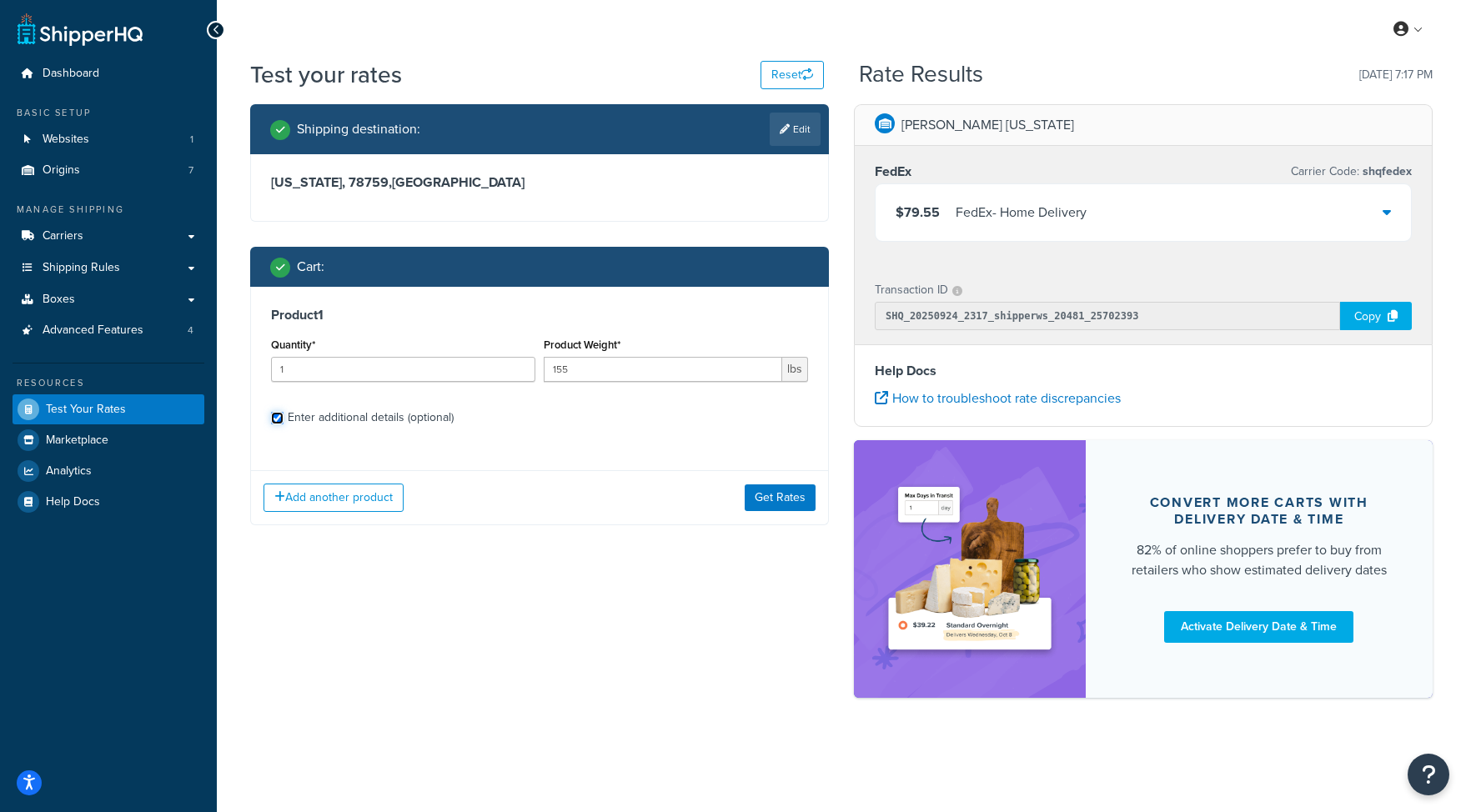
select select "88003"
select select "60"
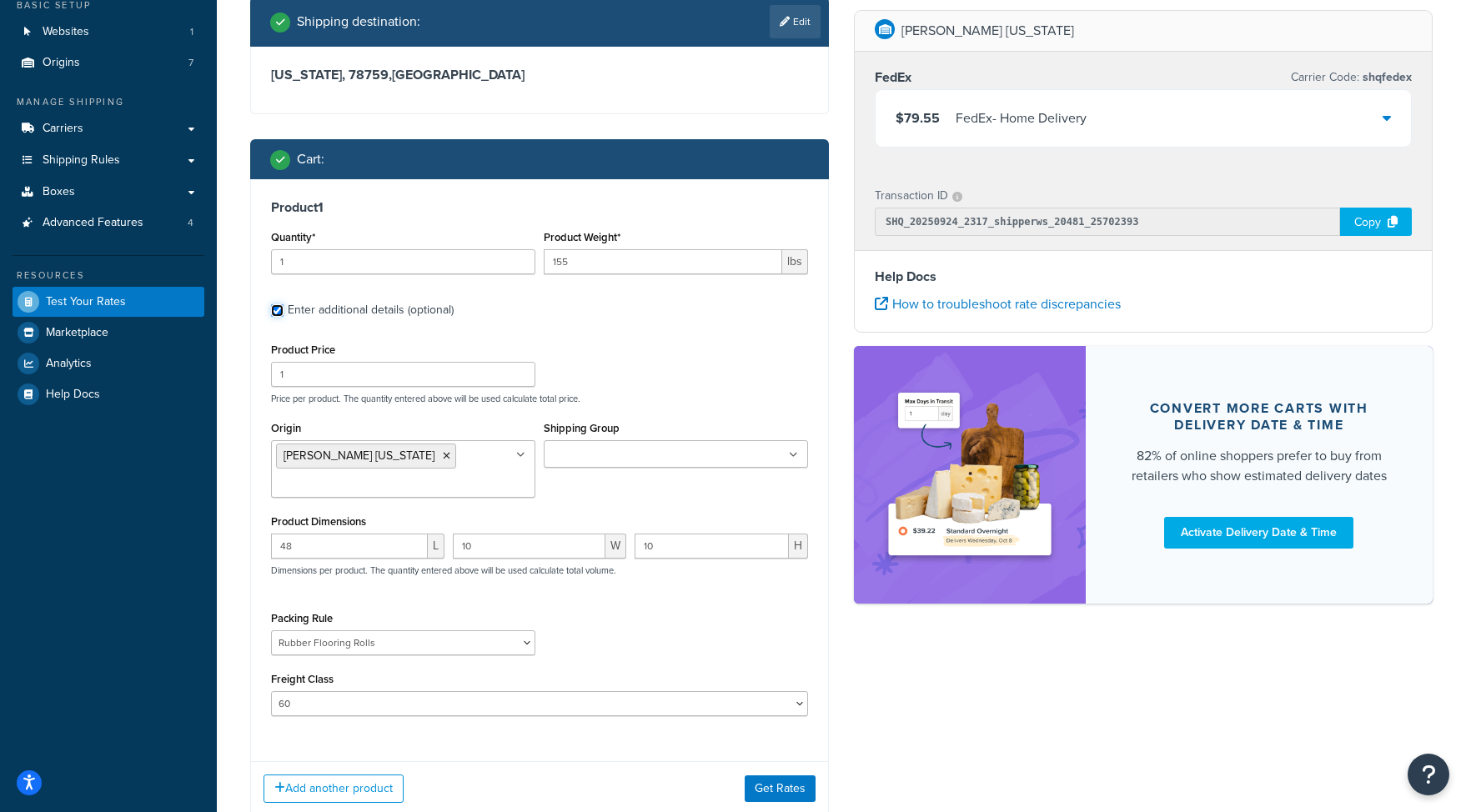
scroll to position [128, 0]
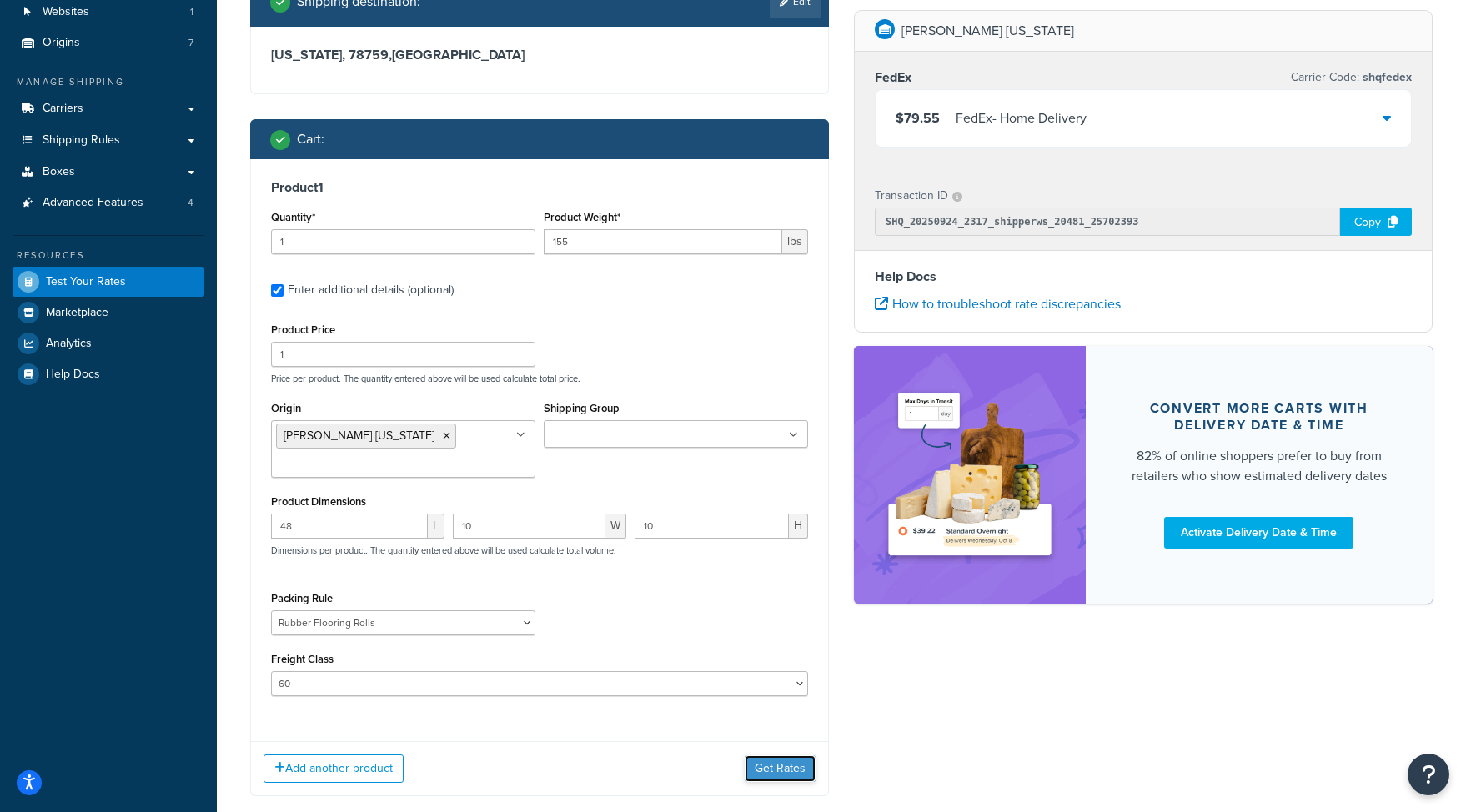
click at [777, 774] on button "Get Rates" at bounding box center [780, 769] width 71 height 27
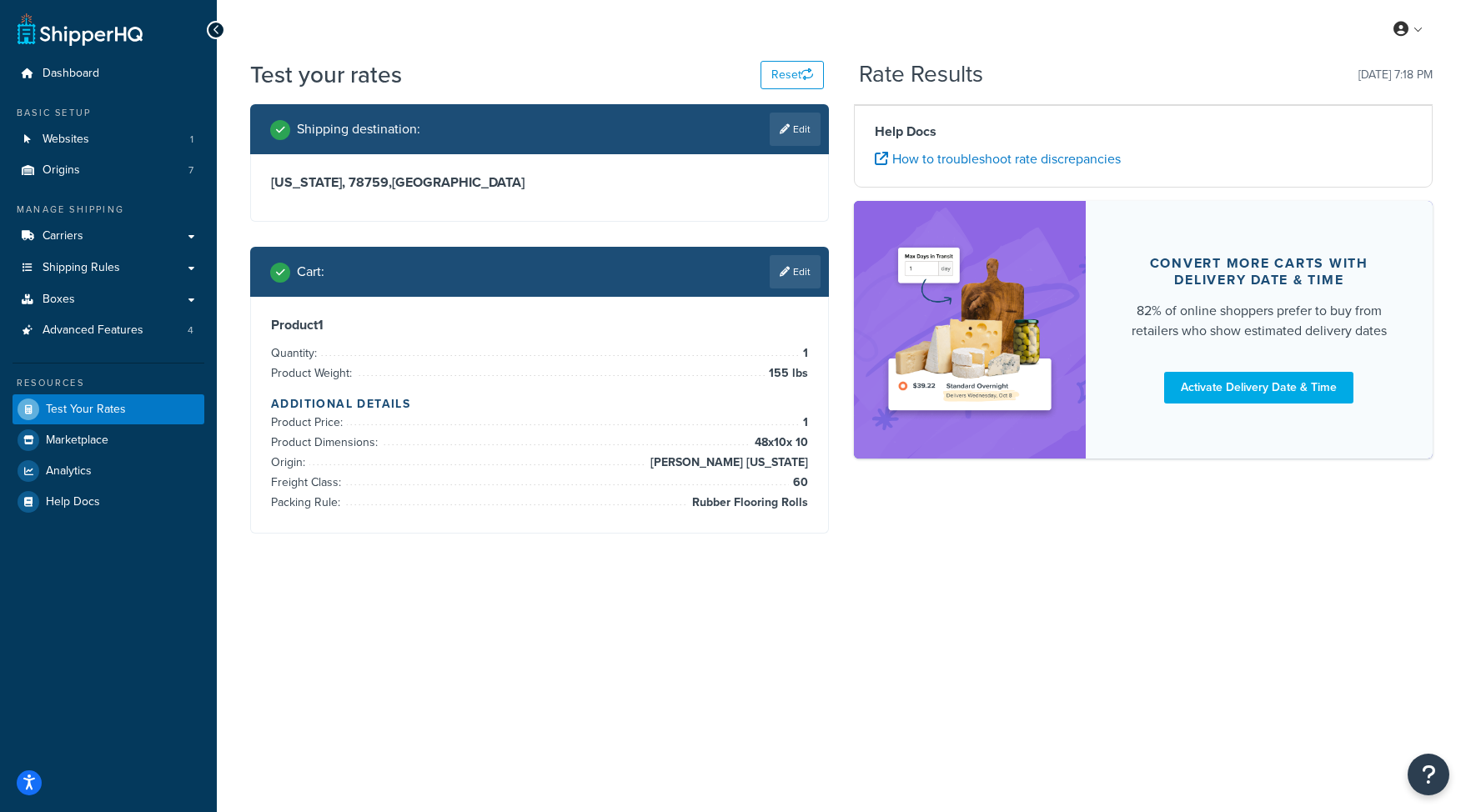
scroll to position [0, 0]
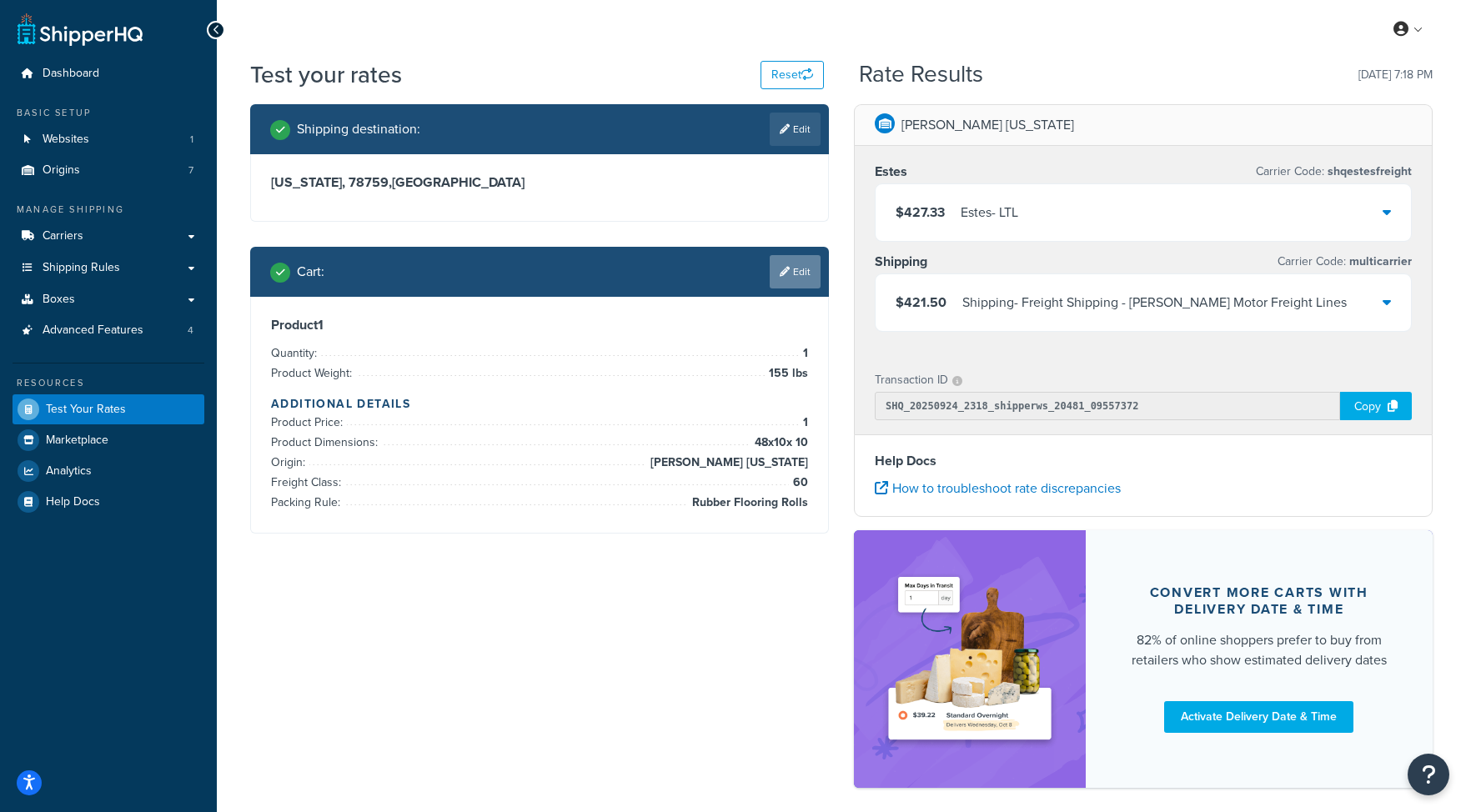
click at [800, 278] on link "Edit" at bounding box center [795, 272] width 51 height 34
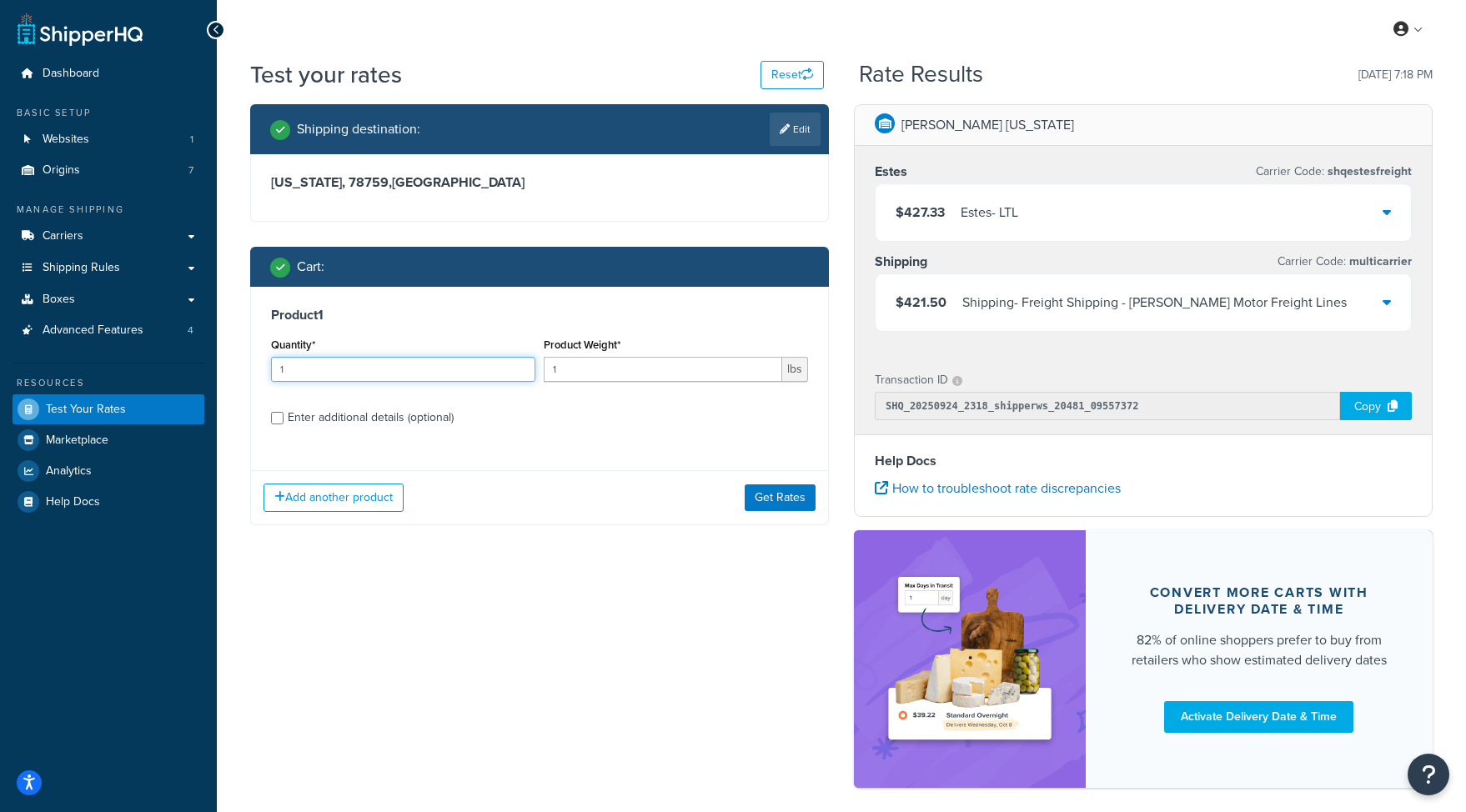
click at [336, 362] on input "1" at bounding box center [403, 369] width 264 height 25
click at [336, 361] on input "1" at bounding box center [403, 369] width 264 height 25
type input "2"
click at [587, 371] on input "1" at bounding box center [663, 369] width 238 height 25
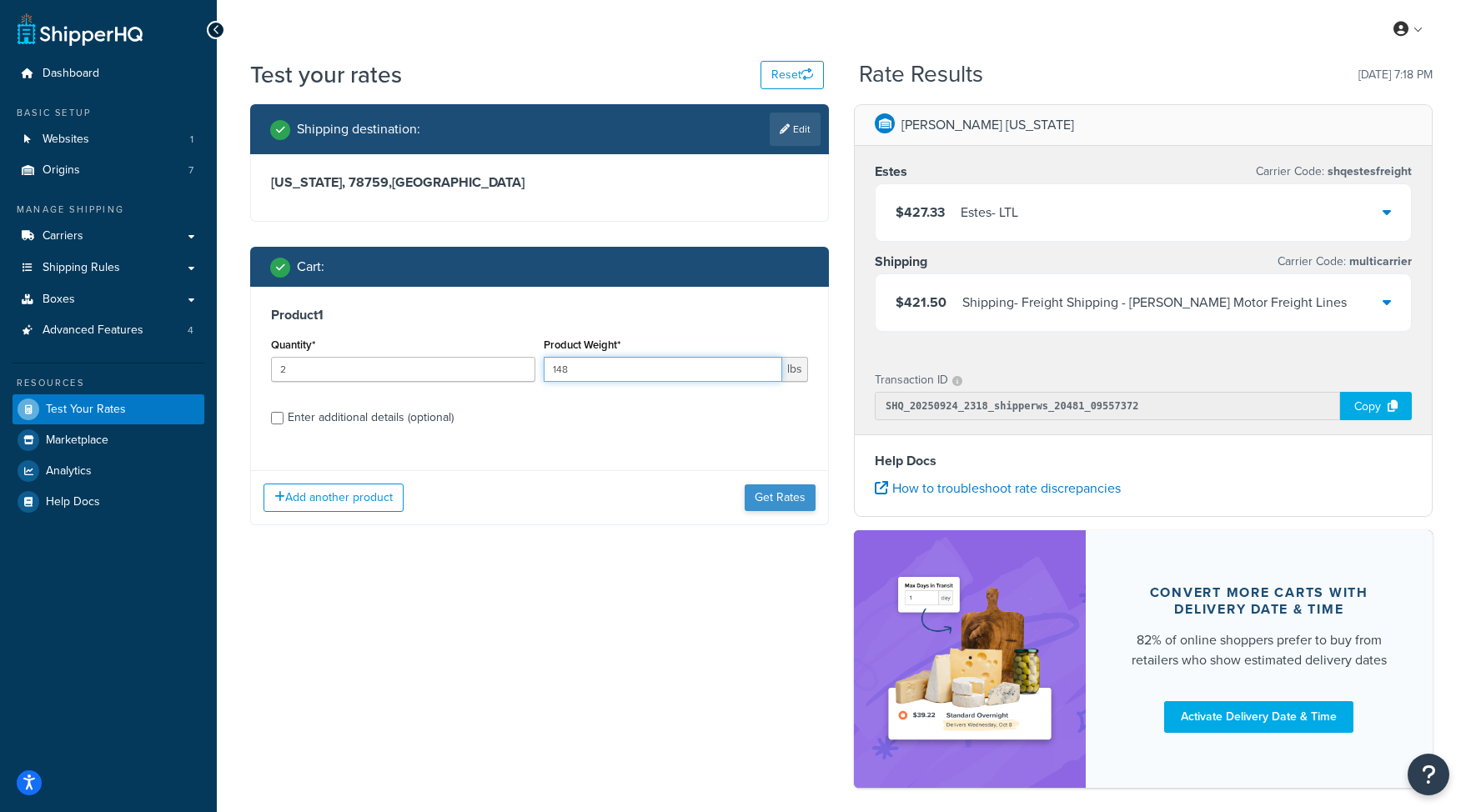
type input "148"
click at [791, 496] on button "Get Rates" at bounding box center [780, 498] width 71 height 27
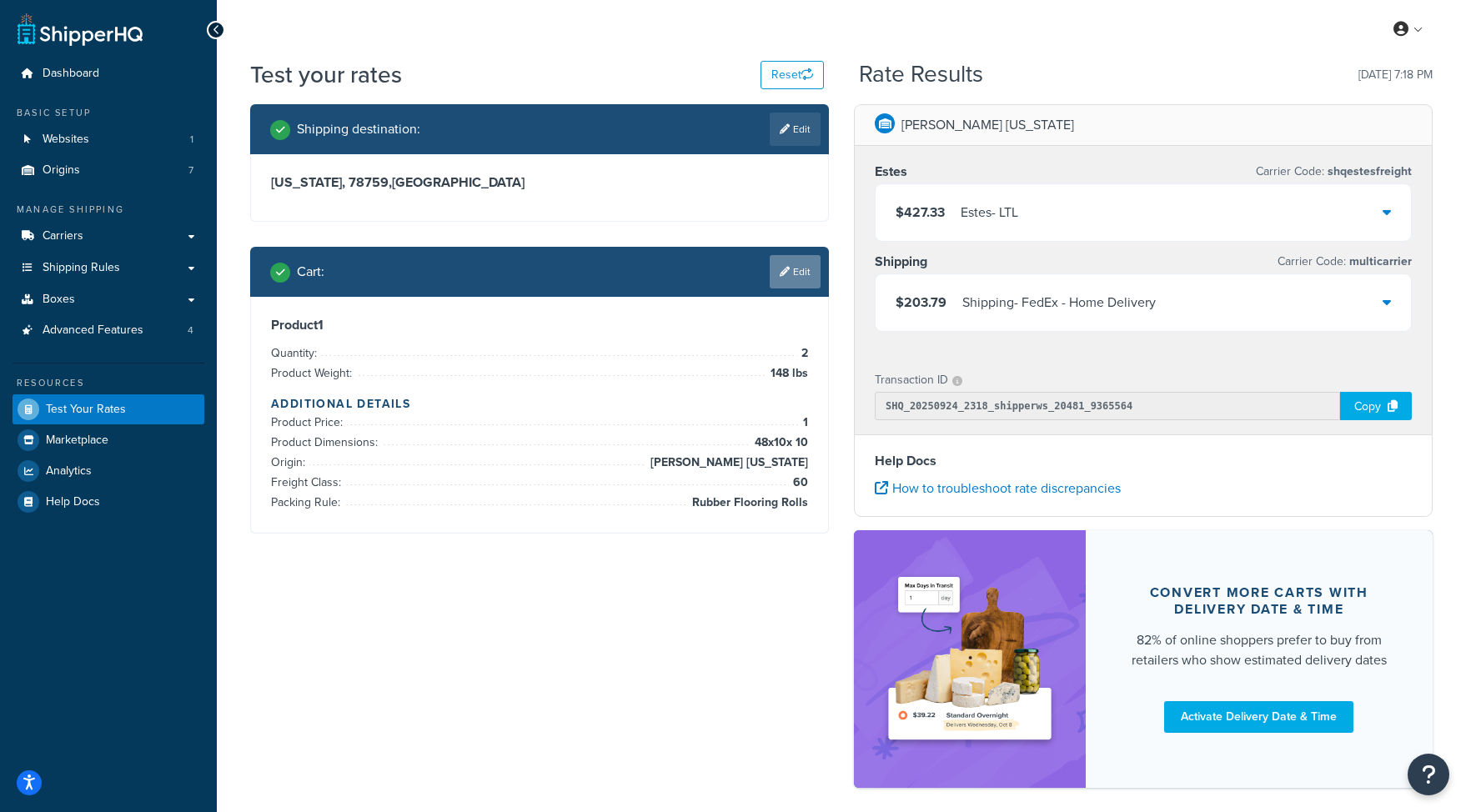
click at [818, 285] on link "Edit" at bounding box center [795, 272] width 51 height 34
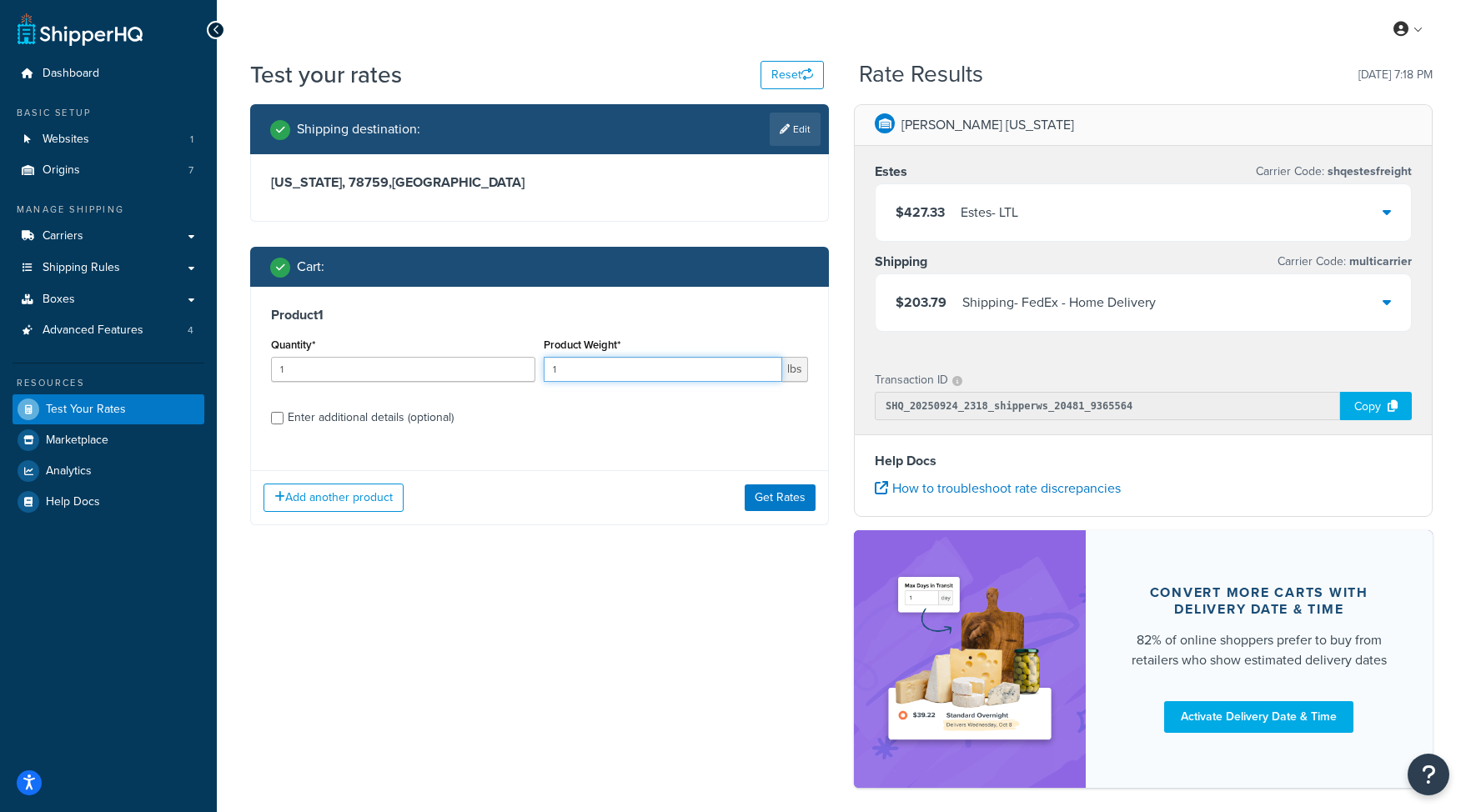
click at [589, 376] on input "1" at bounding box center [663, 369] width 238 height 25
click at [588, 375] on input "1" at bounding box center [663, 369] width 238 height 25
type input "600"
click at [387, 428] on div "Enter additional details (optional)" at bounding box center [370, 418] width 166 height 23
click at [284, 425] on input "Enter additional details (optional)" at bounding box center [277, 418] width 12 height 12
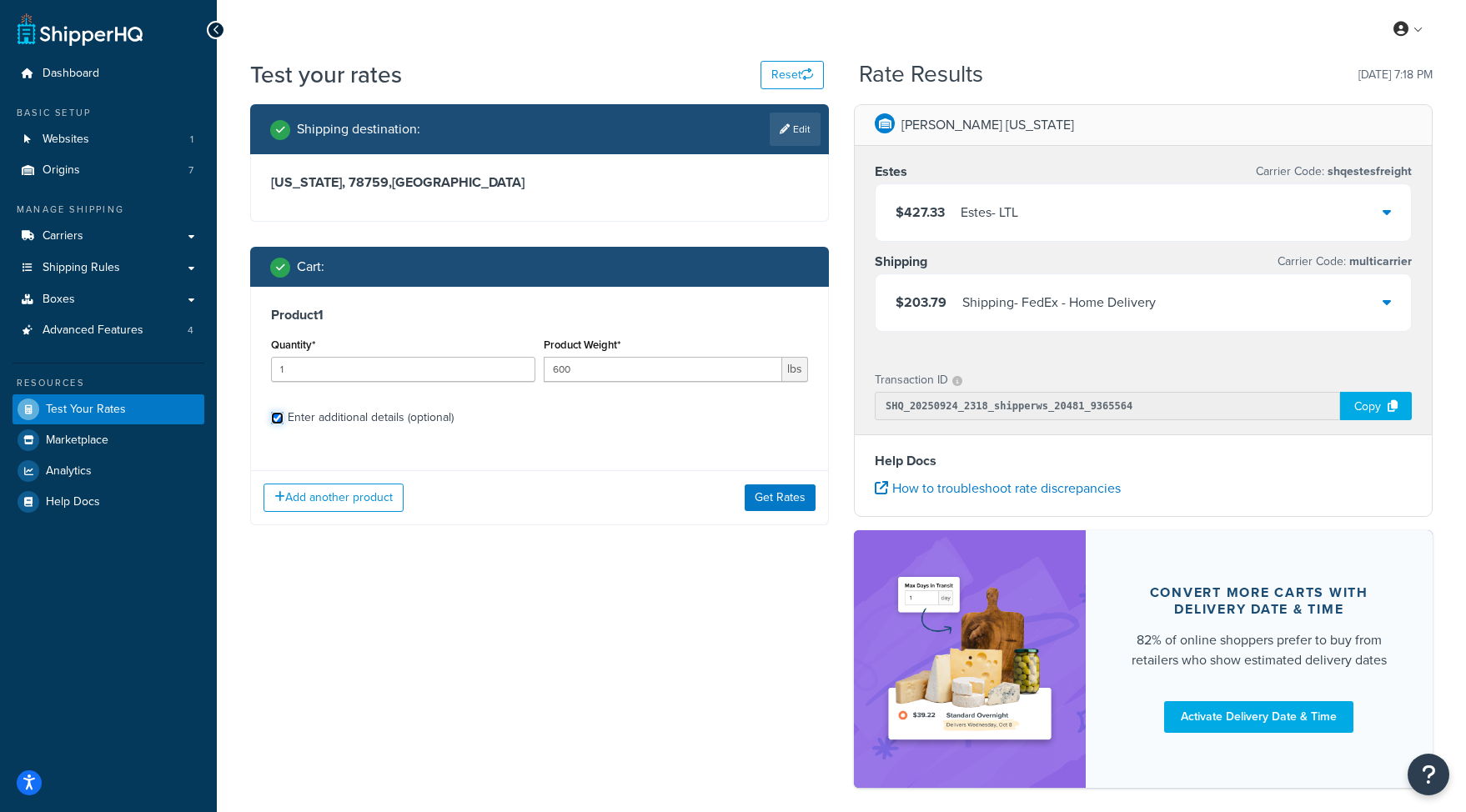
checkbox input "true"
select select "88003"
select select "60"
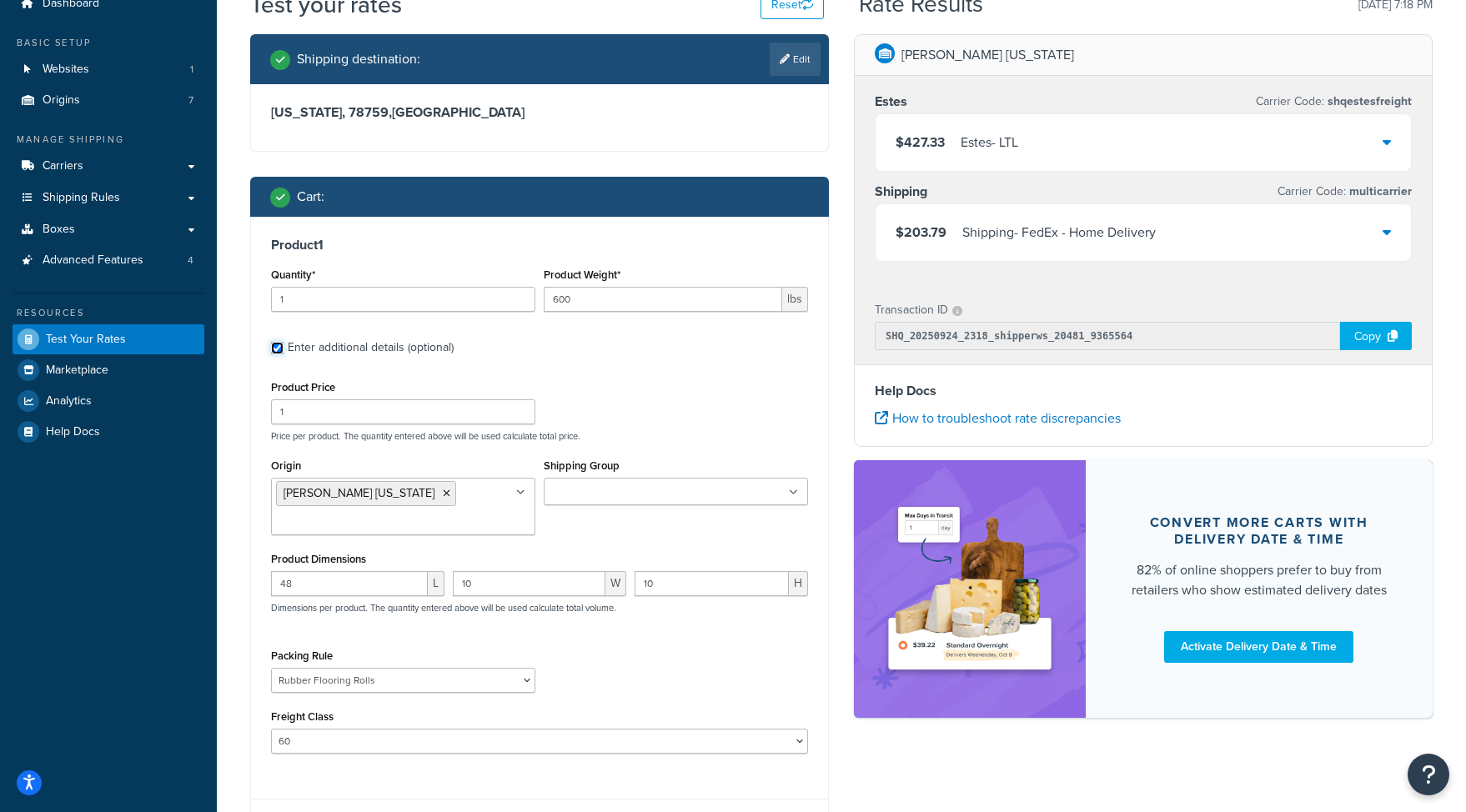
scroll to position [220, 0]
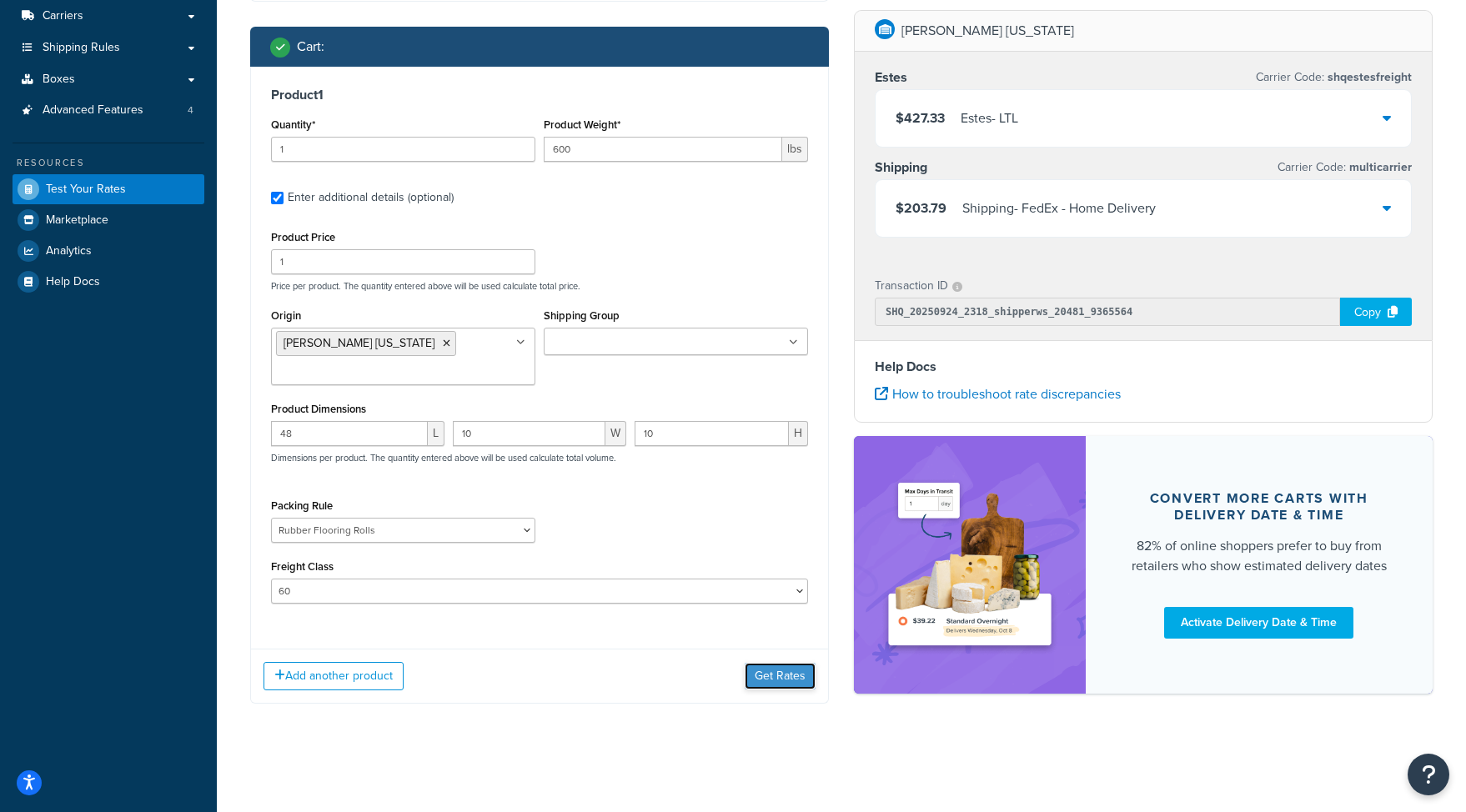
click at [774, 665] on button "Get Rates" at bounding box center [780, 676] width 71 height 27
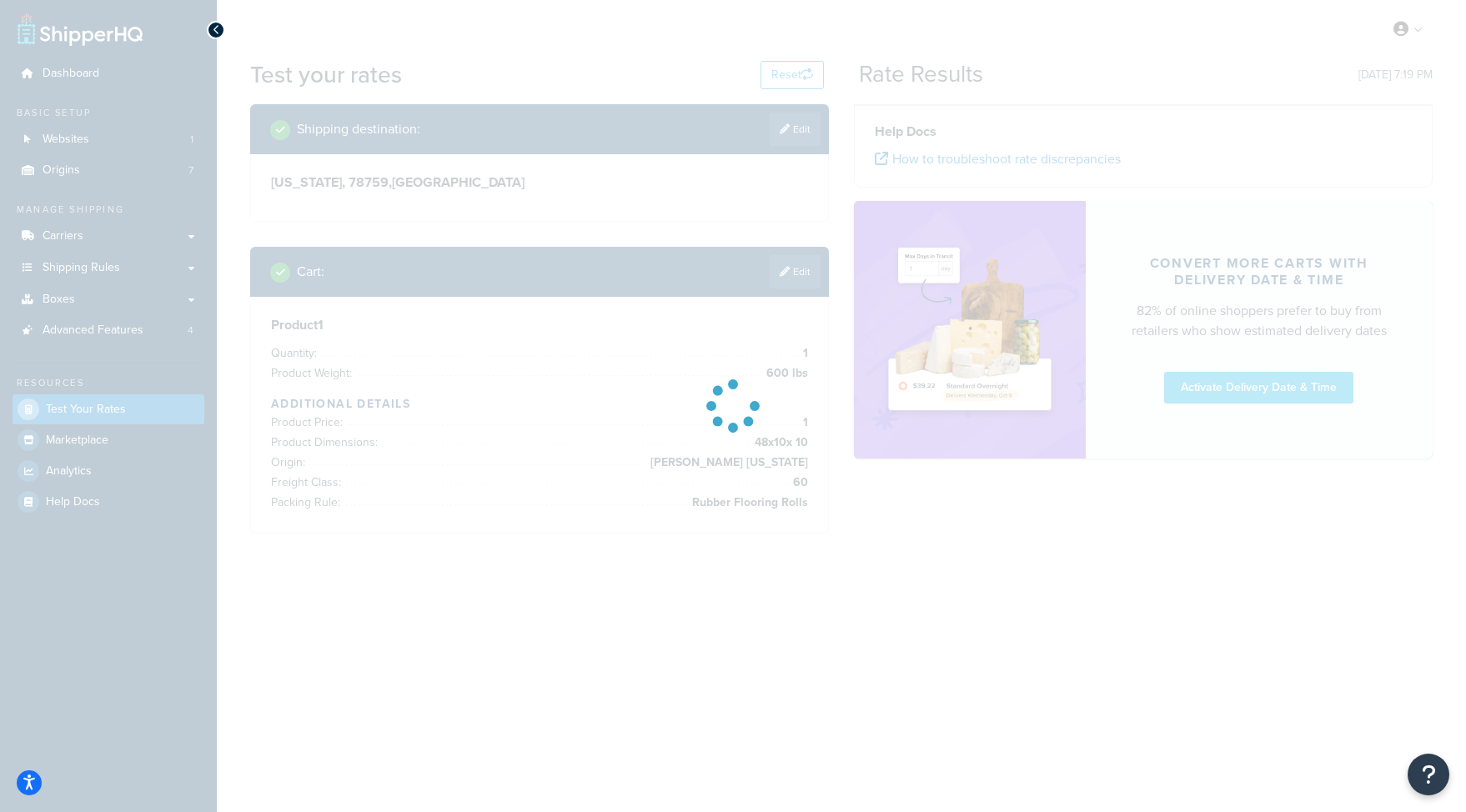
scroll to position [0, 0]
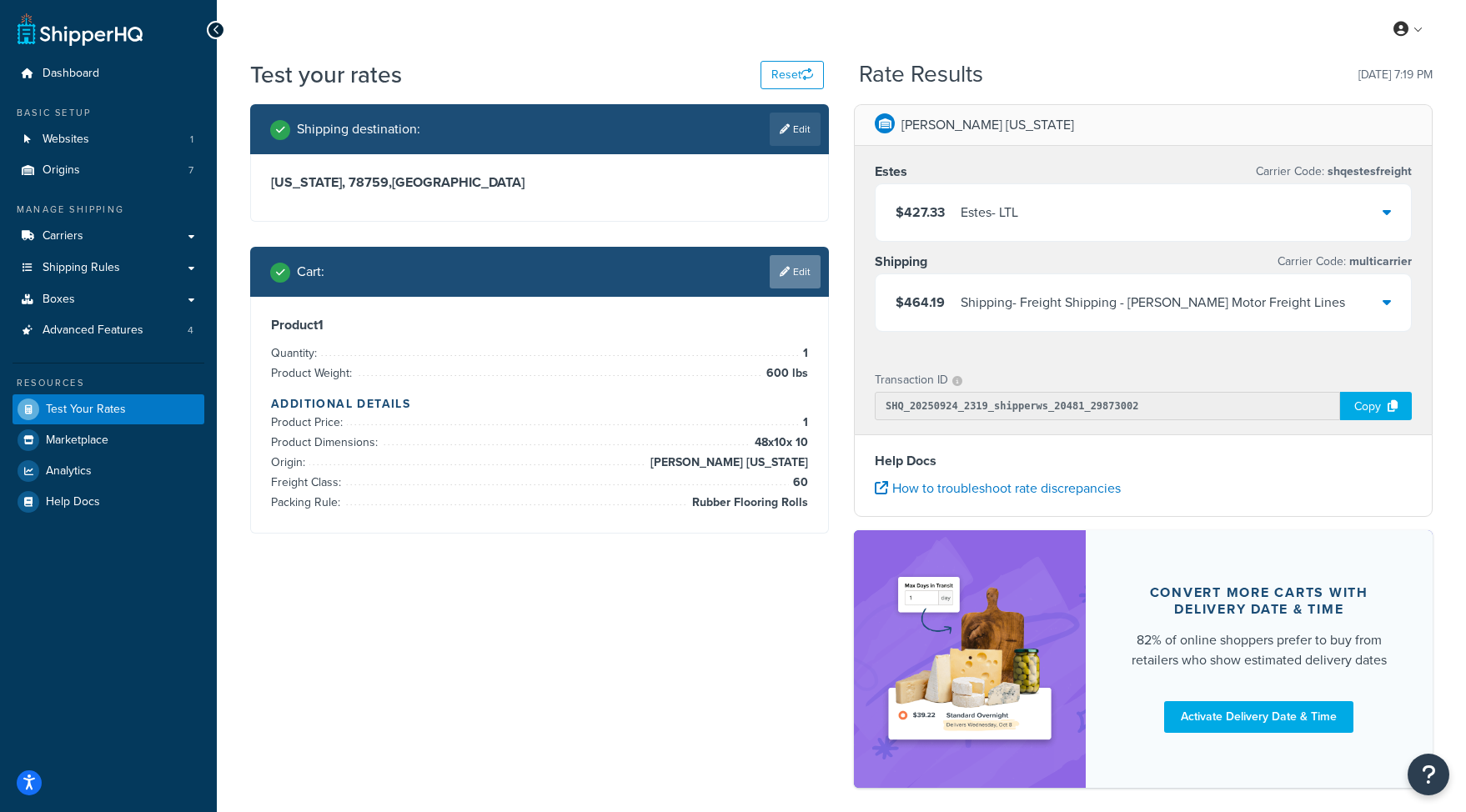
click at [815, 267] on link "Edit" at bounding box center [795, 272] width 51 height 34
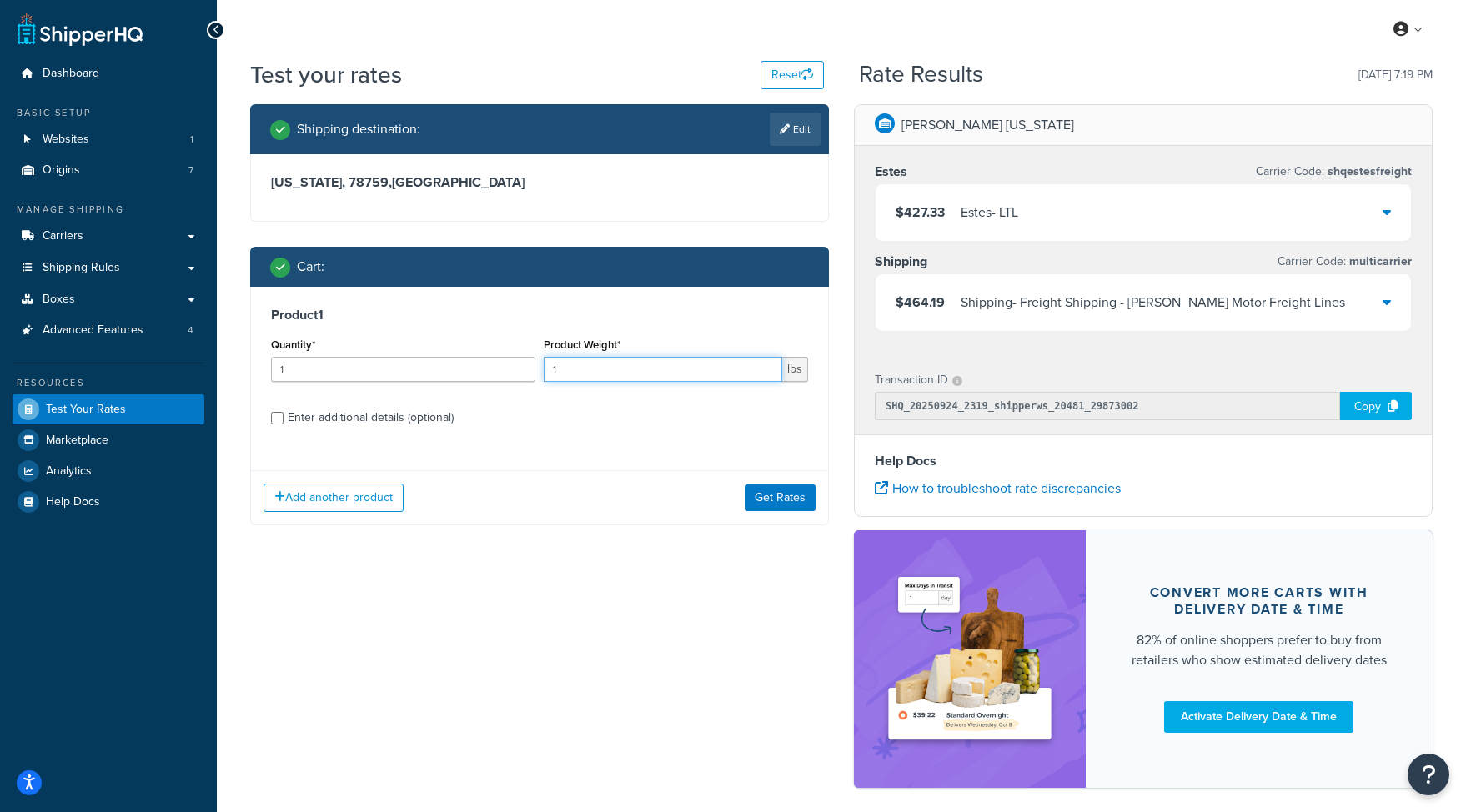
click at [588, 370] on input "1" at bounding box center [663, 369] width 238 height 25
type input "180"
click at [775, 511] on div "Add another product Get Rates" at bounding box center [539, 497] width 577 height 54
click at [777, 504] on button "Get Rates" at bounding box center [780, 498] width 71 height 27
